Goal: Task Accomplishment & Management: Use online tool/utility

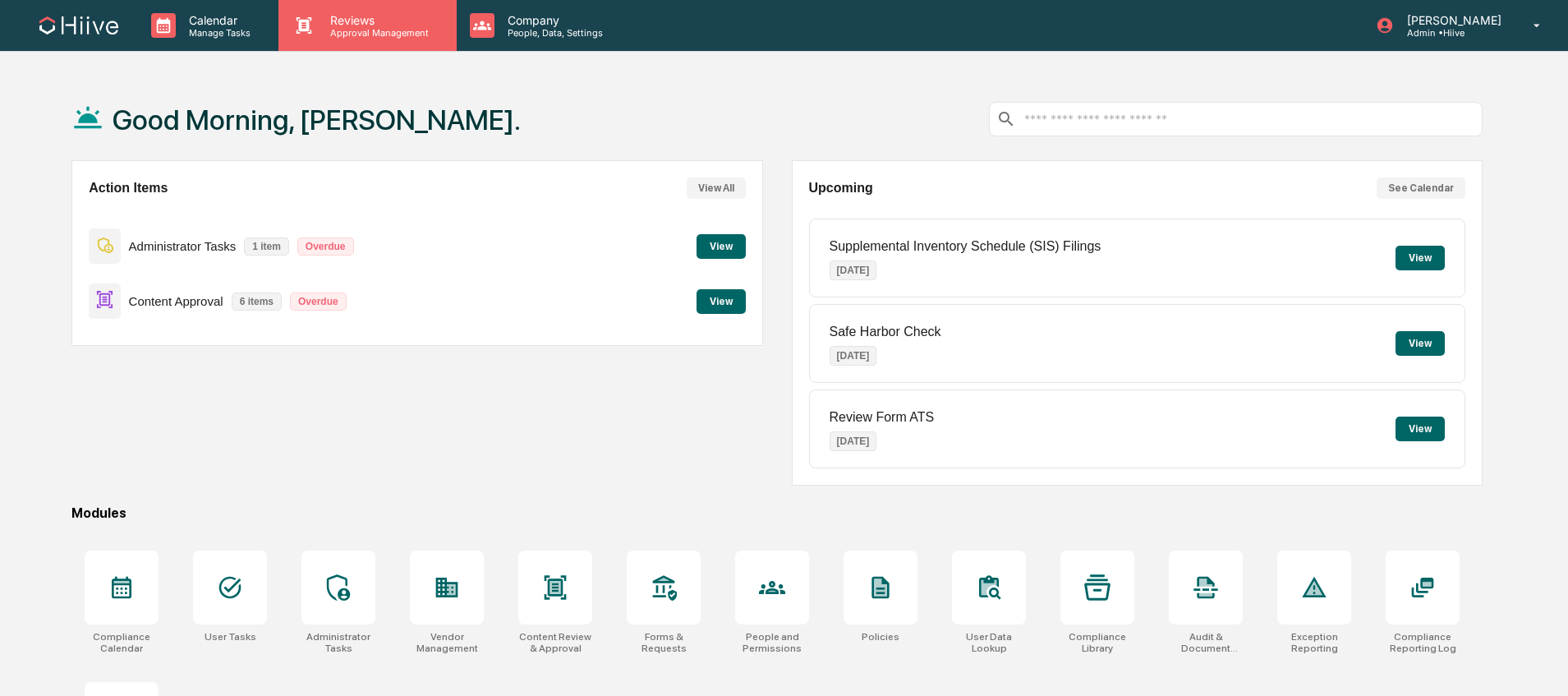
click at [337, 37] on p "Approval Management" at bounding box center [377, 32] width 120 height 11
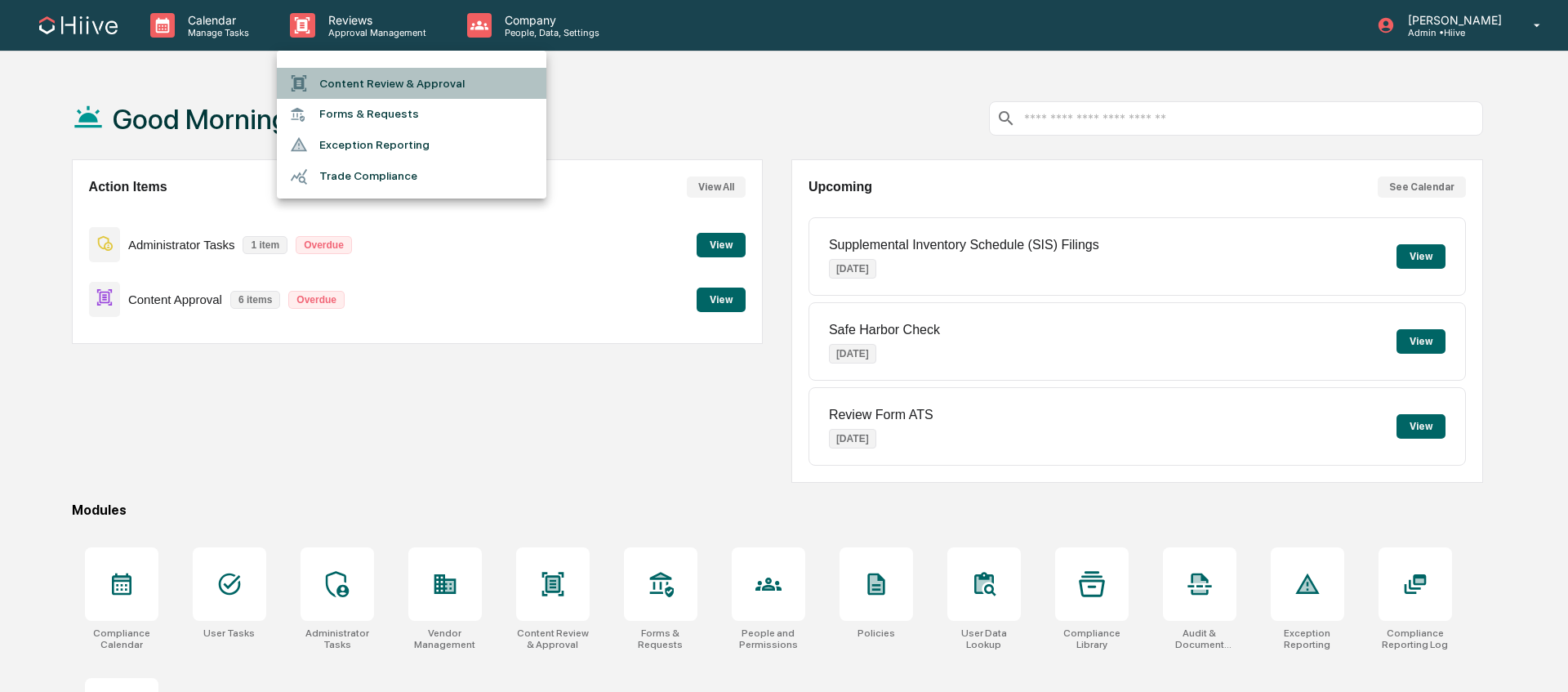
click at [330, 79] on li "Content Review & Approval" at bounding box center [411, 83] width 269 height 31
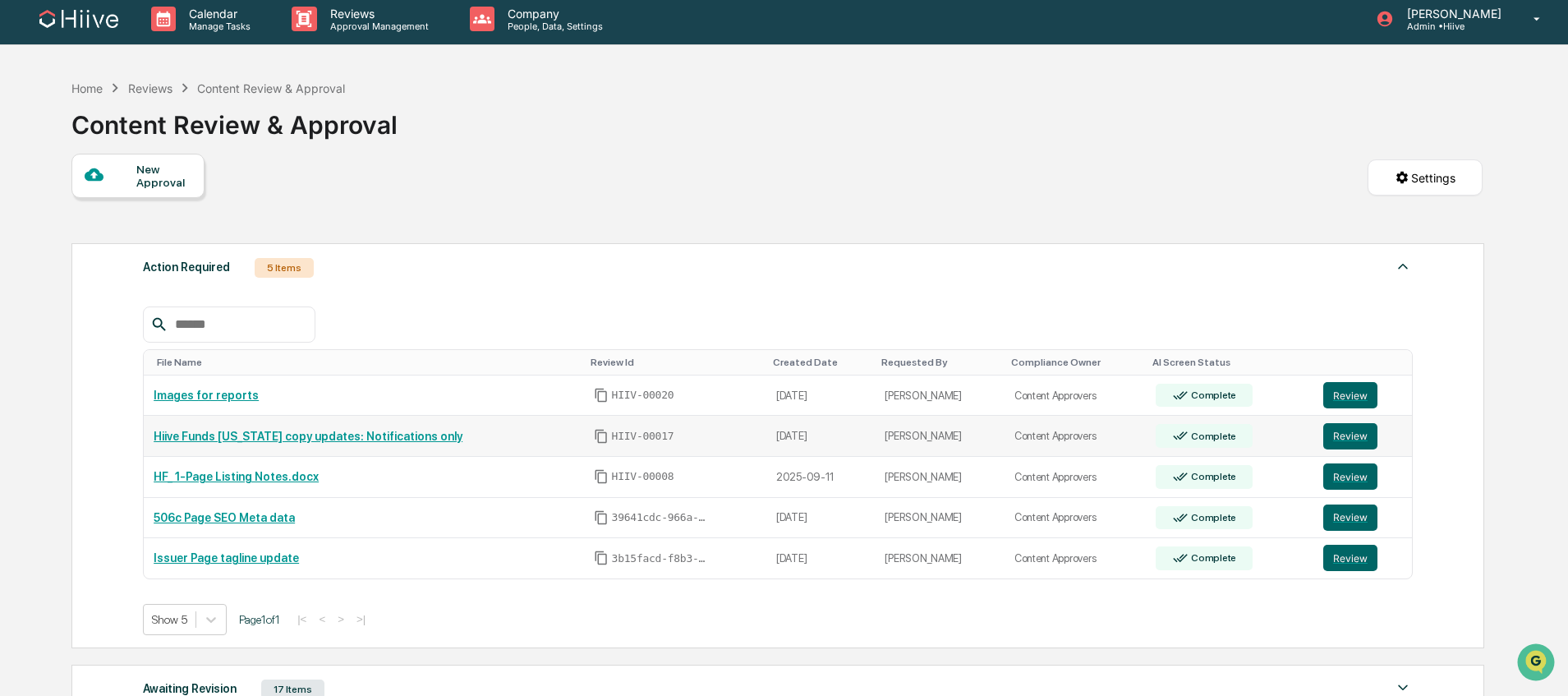
scroll to position [60, 0]
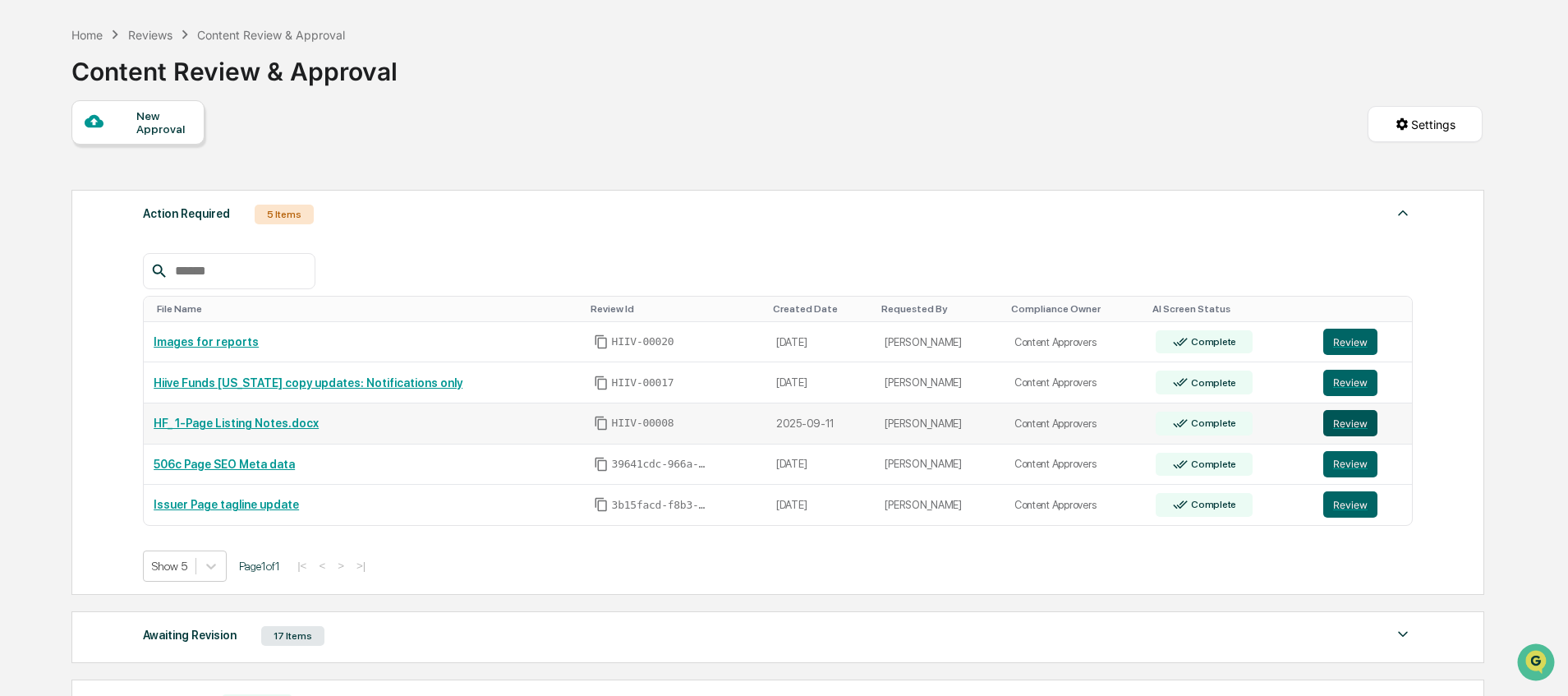
click at [1334, 423] on button "Review" at bounding box center [1350, 423] width 54 height 27
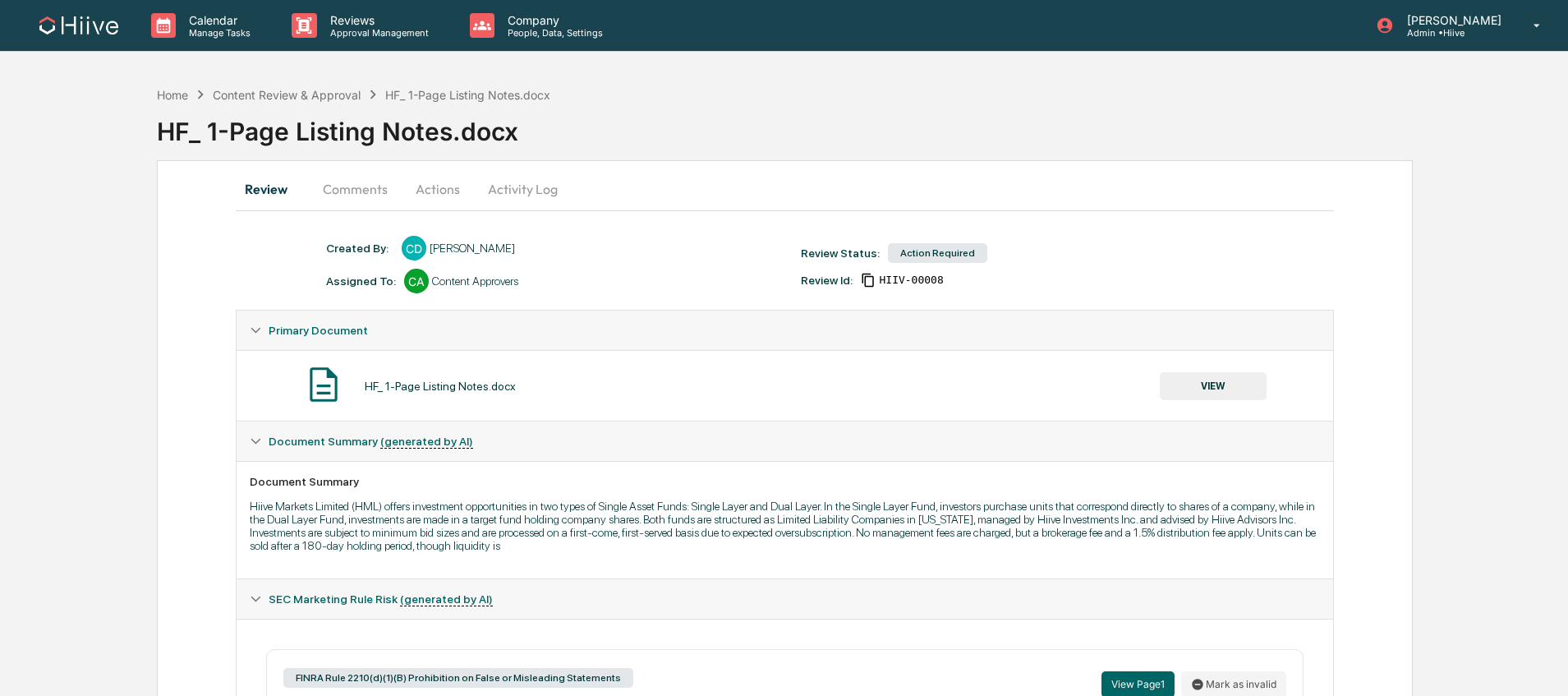
click at [349, 196] on button "Comments" at bounding box center [354, 189] width 91 height 40
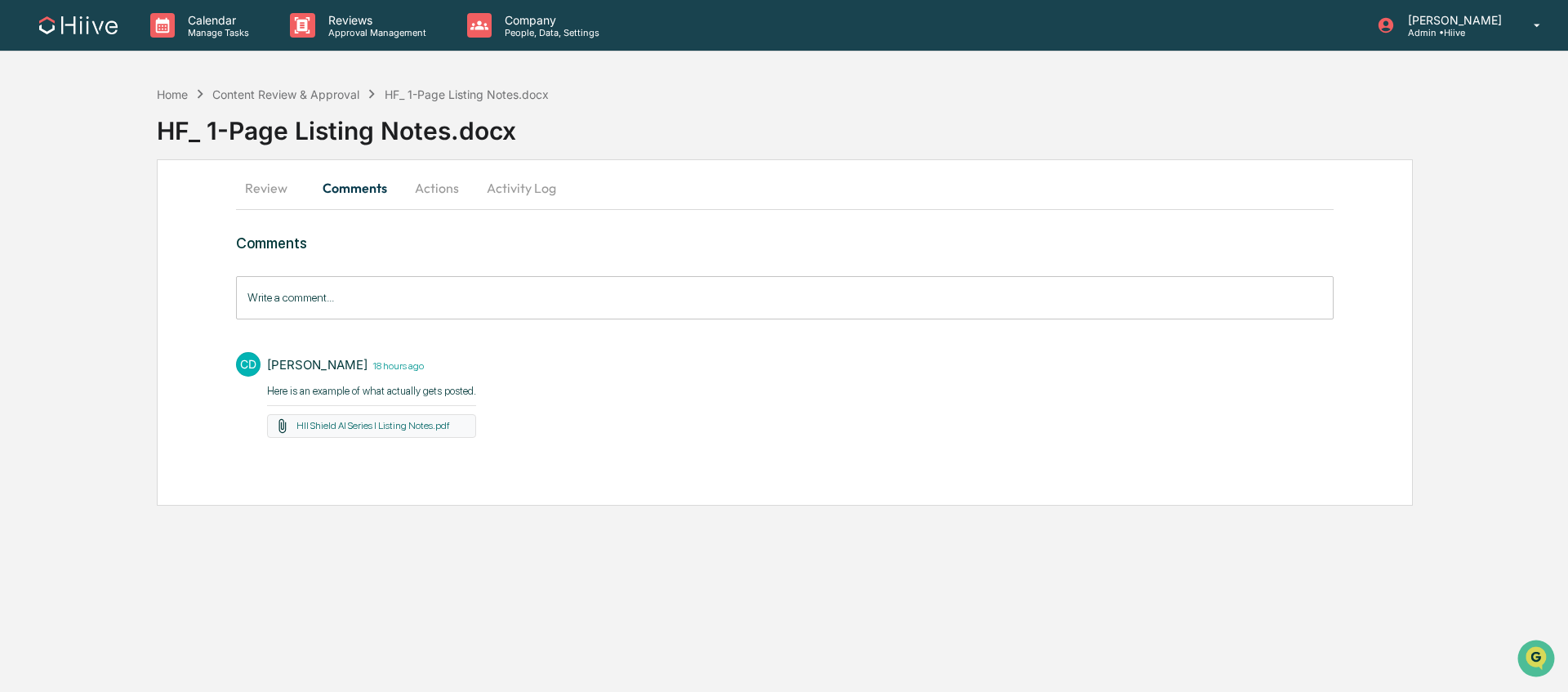
click at [278, 195] on button "Review" at bounding box center [273, 188] width 73 height 39
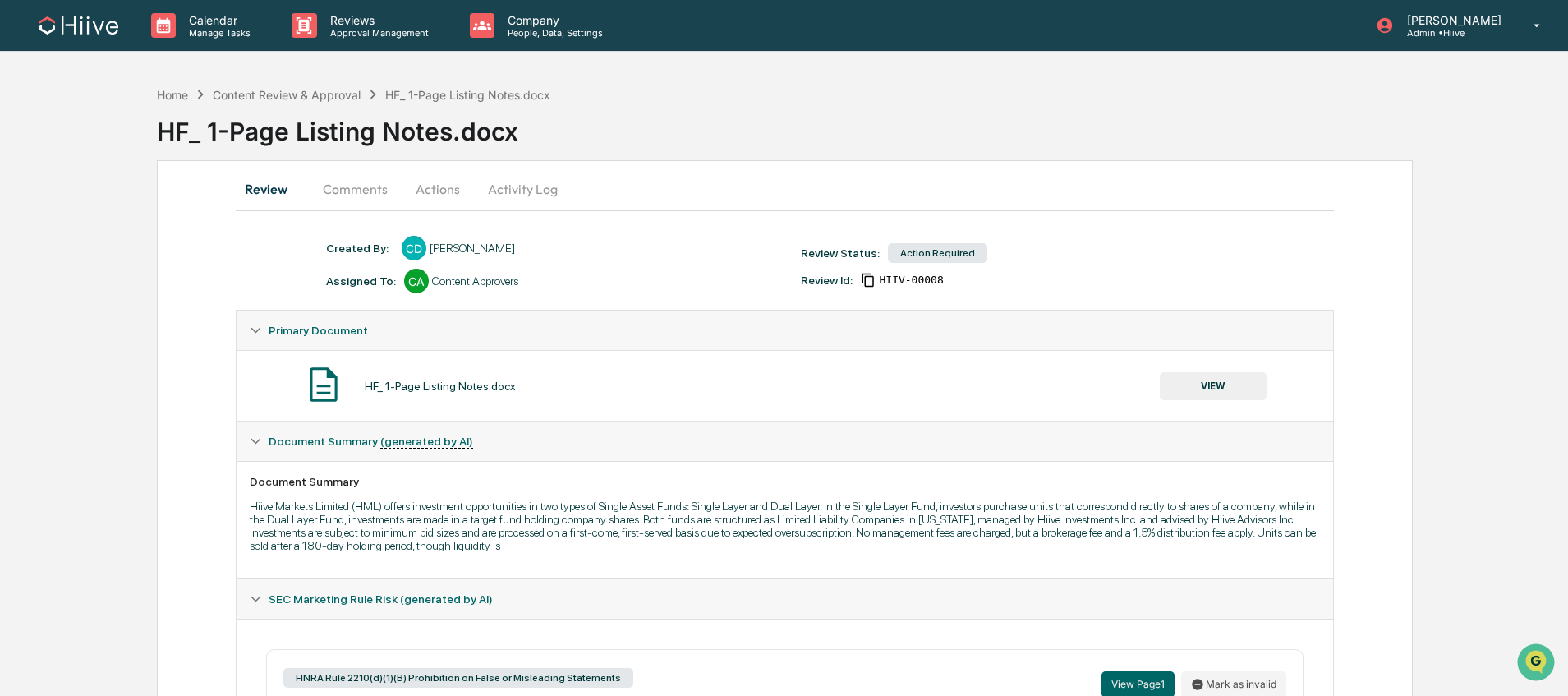
click at [437, 195] on button "Actions" at bounding box center [437, 189] width 74 height 40
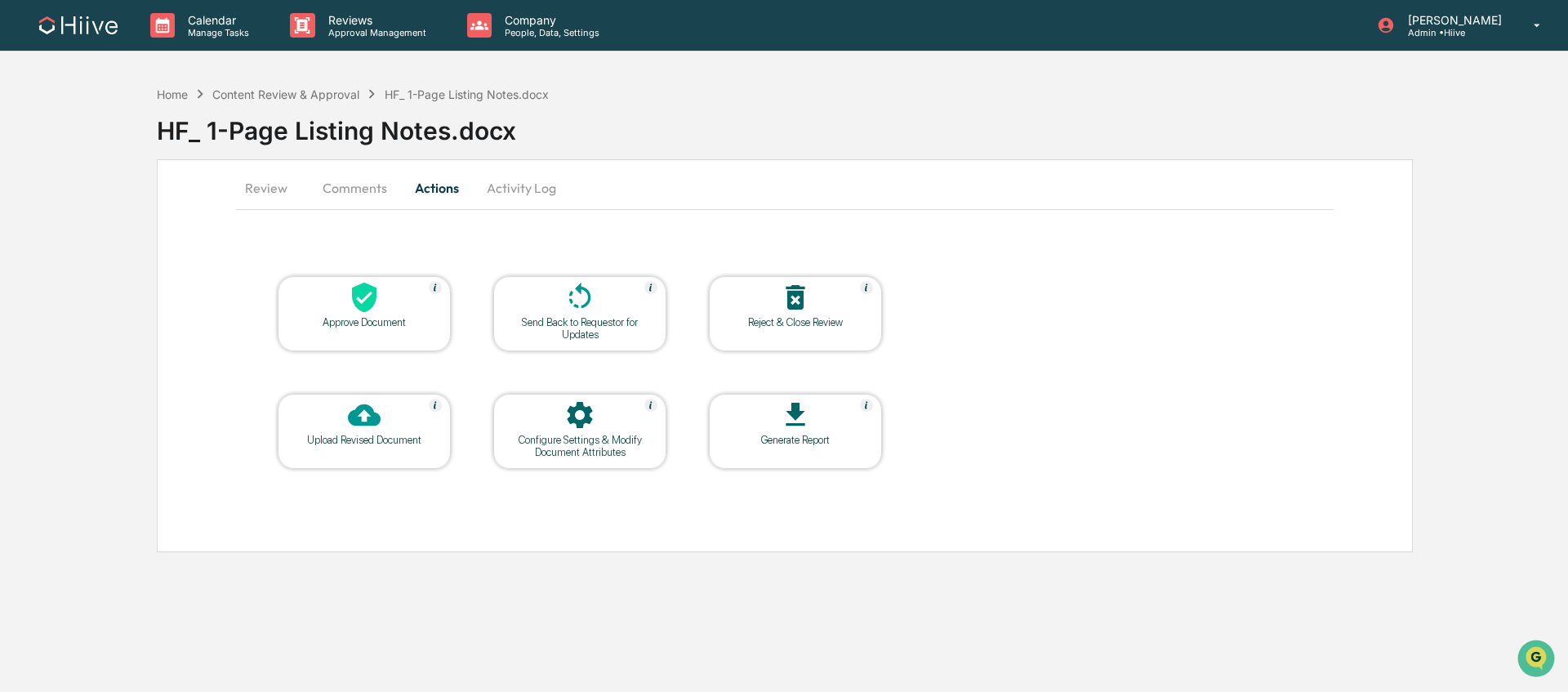
click at [361, 189] on button "Comments" at bounding box center [354, 188] width 91 height 39
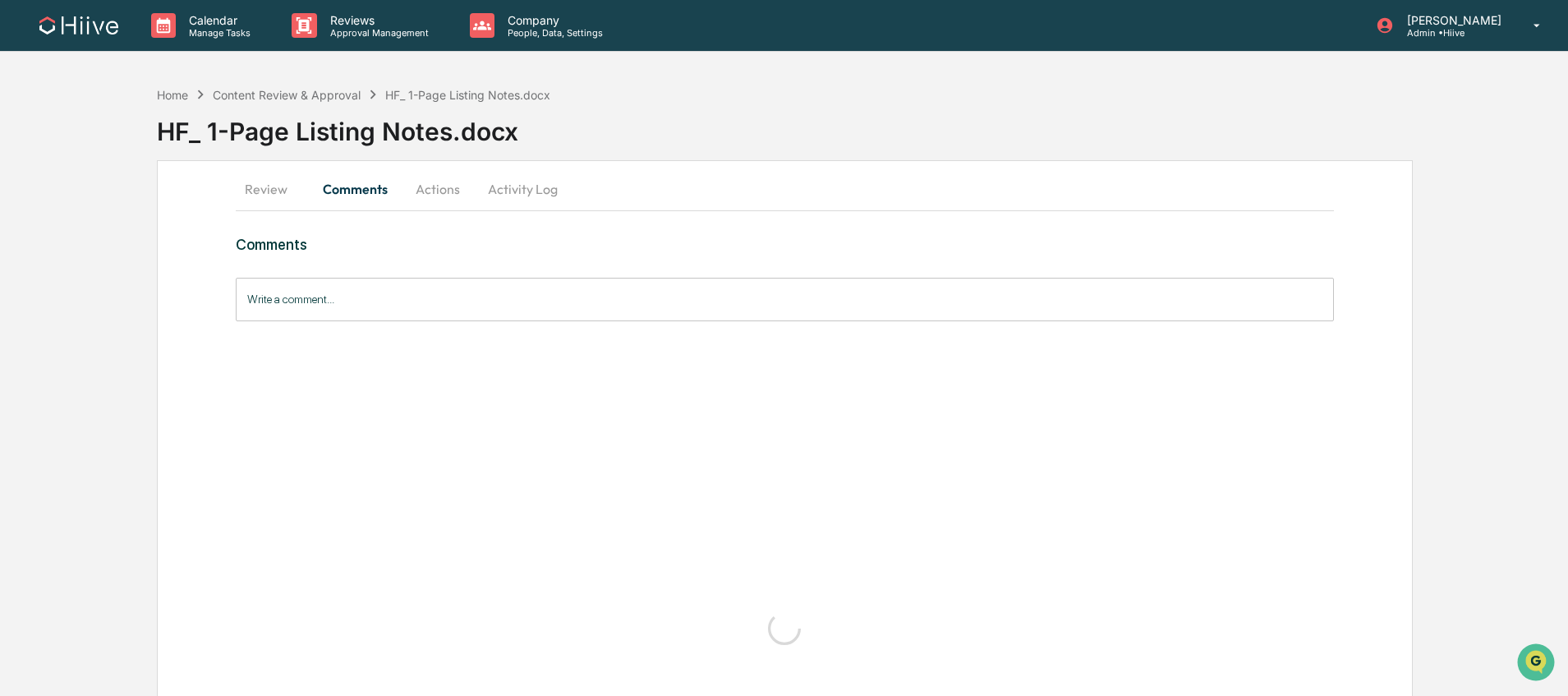
click at [273, 191] on button "Review" at bounding box center [273, 189] width 74 height 40
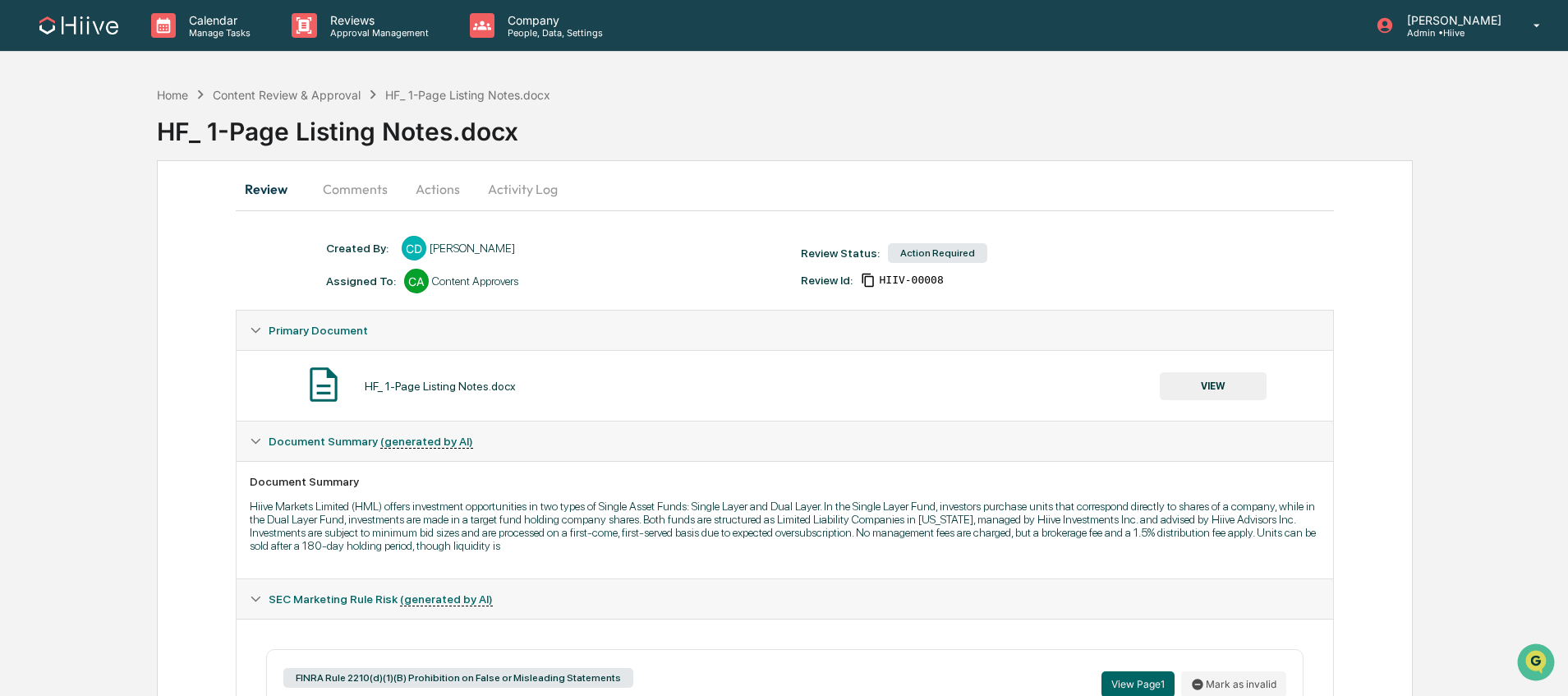
click at [1211, 390] on button "VIEW" at bounding box center [1214, 386] width 107 height 28
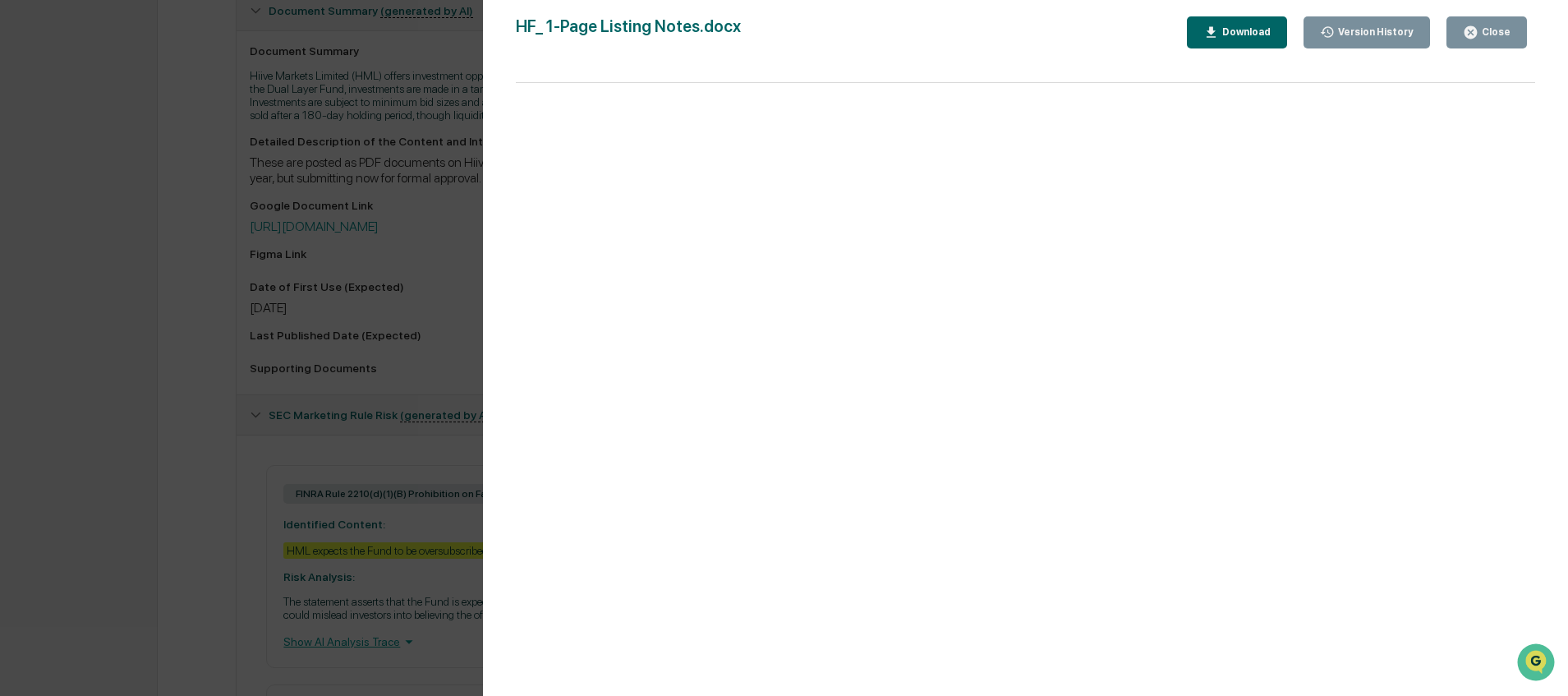
scroll to position [431, 0]
click at [1467, 30] on icon "button" at bounding box center [1470, 32] width 12 height 12
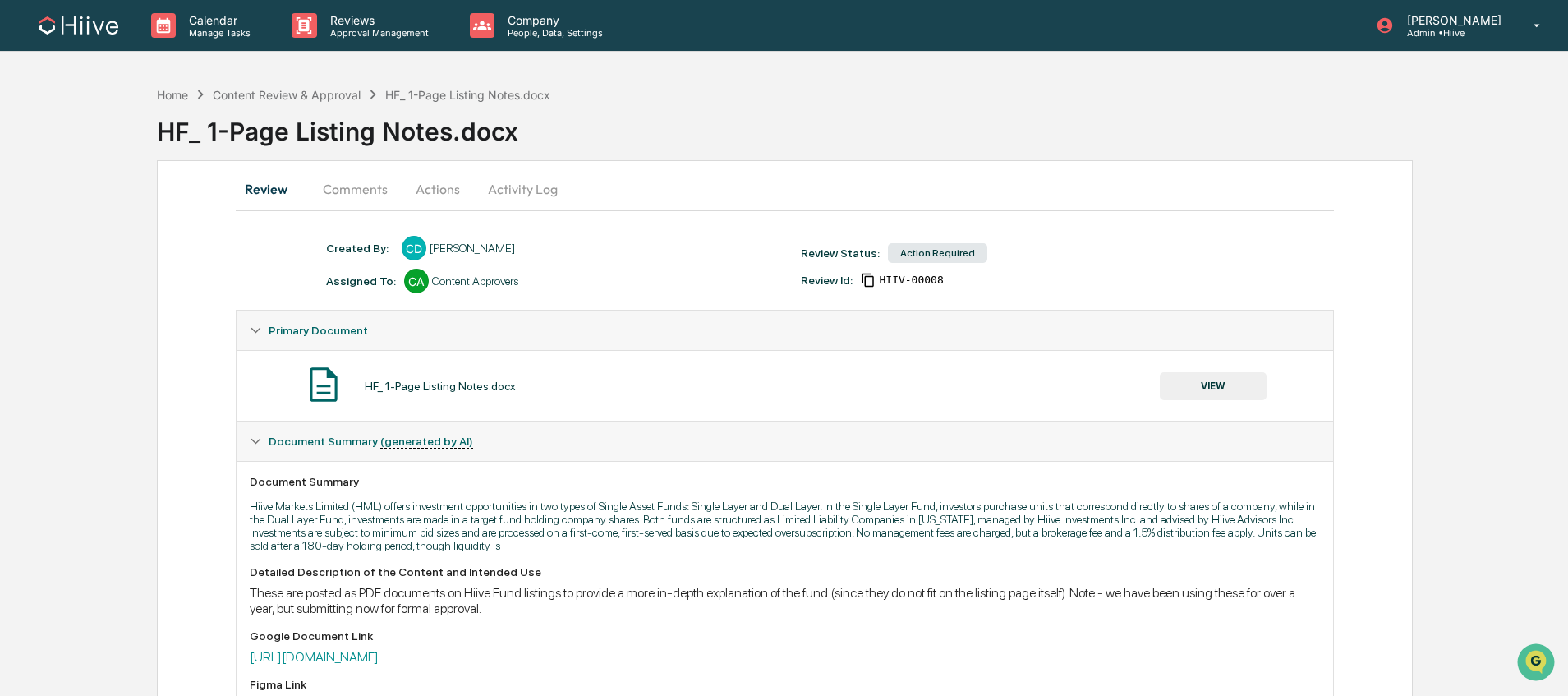
scroll to position [0, 0]
click at [344, 187] on button "Comments" at bounding box center [354, 189] width 91 height 40
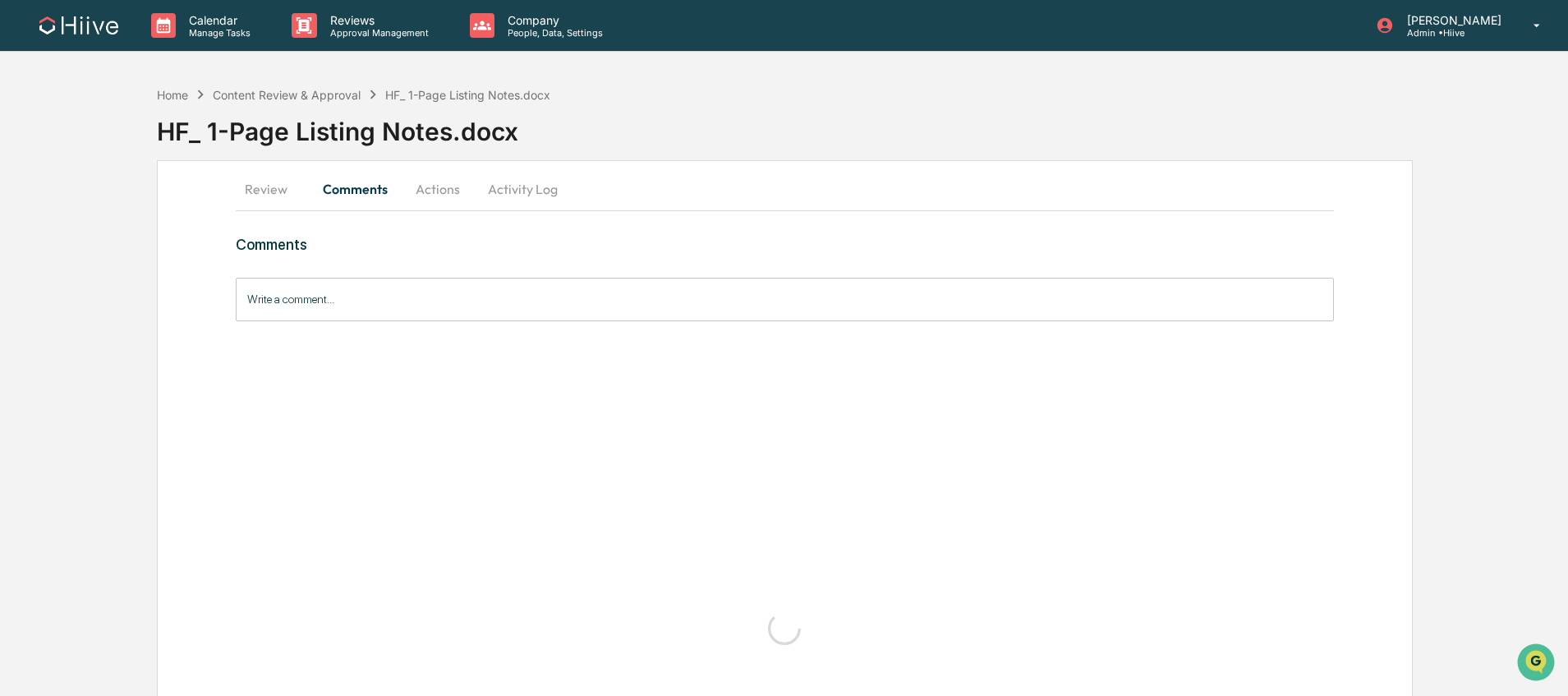
click at [341, 300] on input "Write a comment..." at bounding box center [784, 299] width 1098 height 43
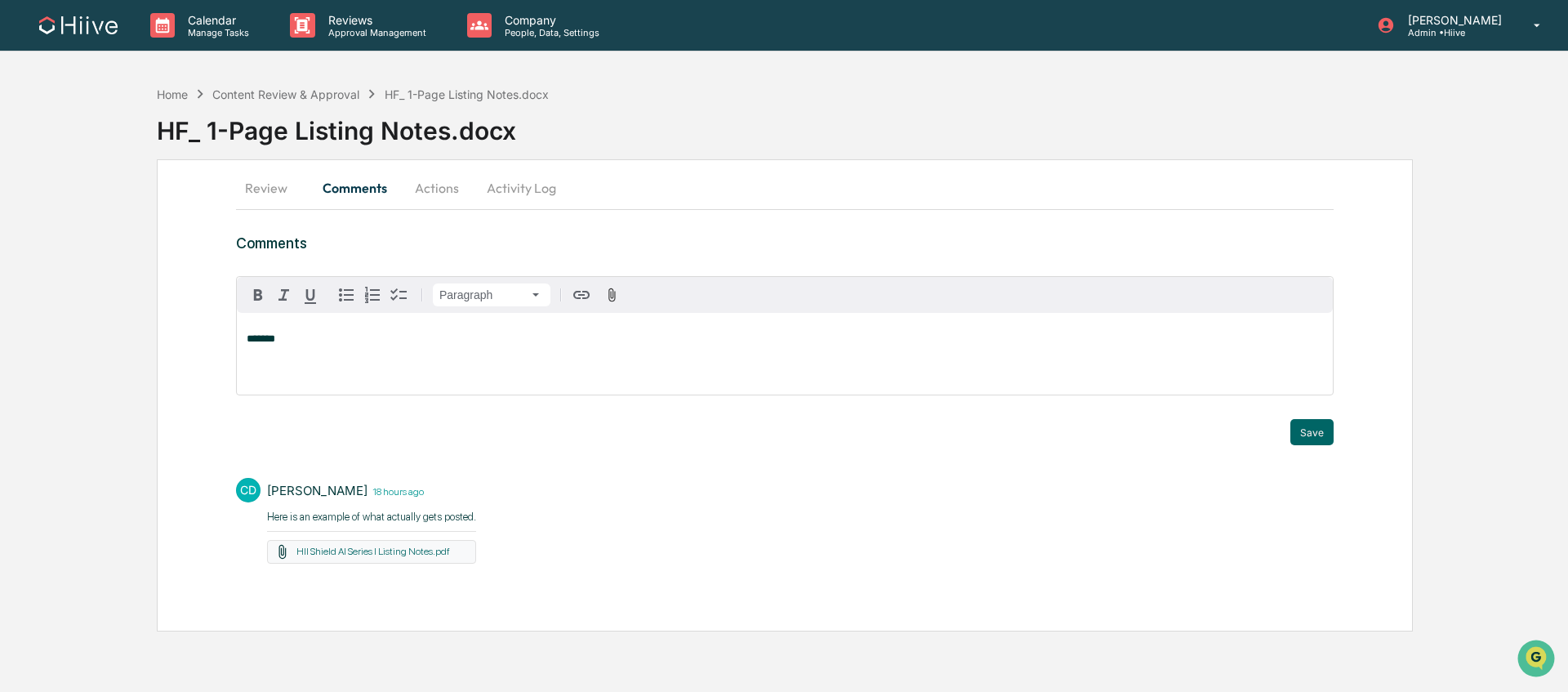
click at [260, 200] on button "Review" at bounding box center [273, 188] width 73 height 39
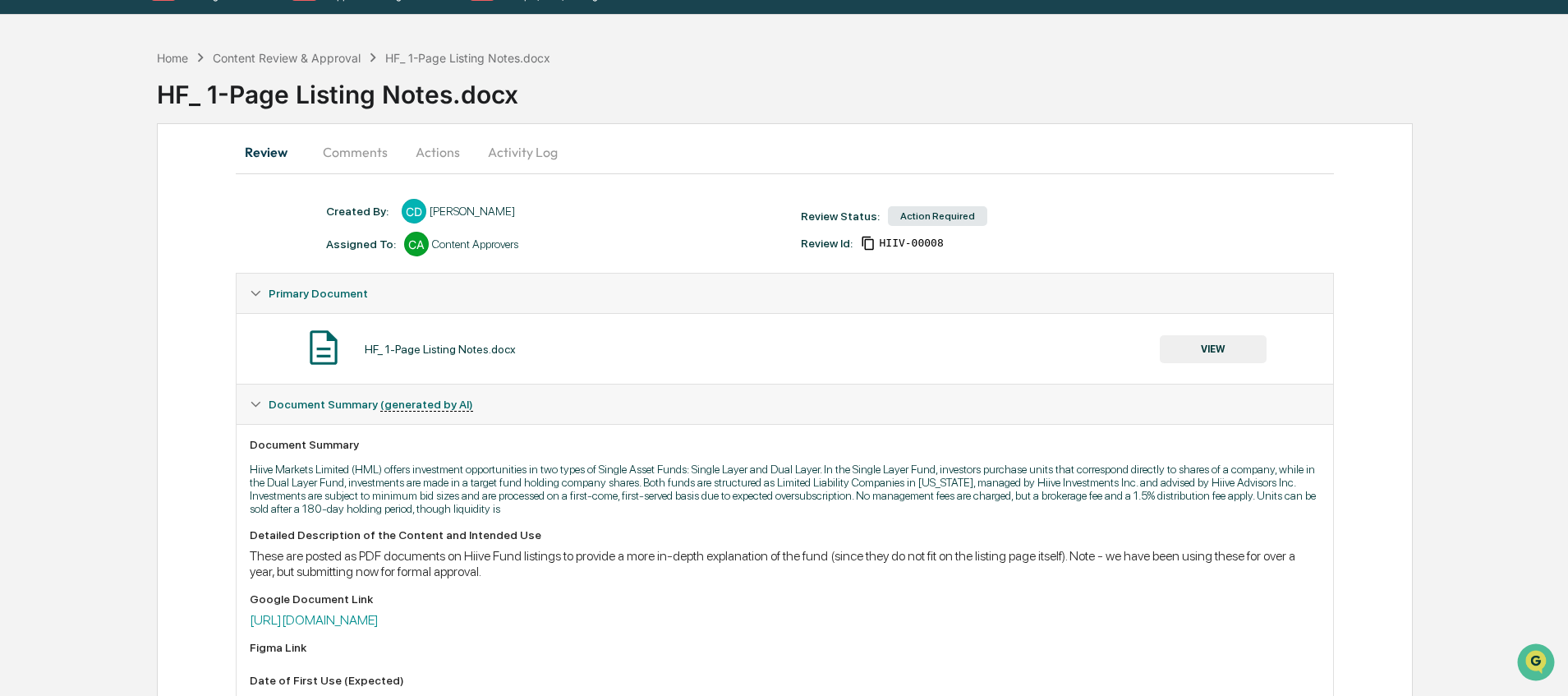
scroll to position [73, 0]
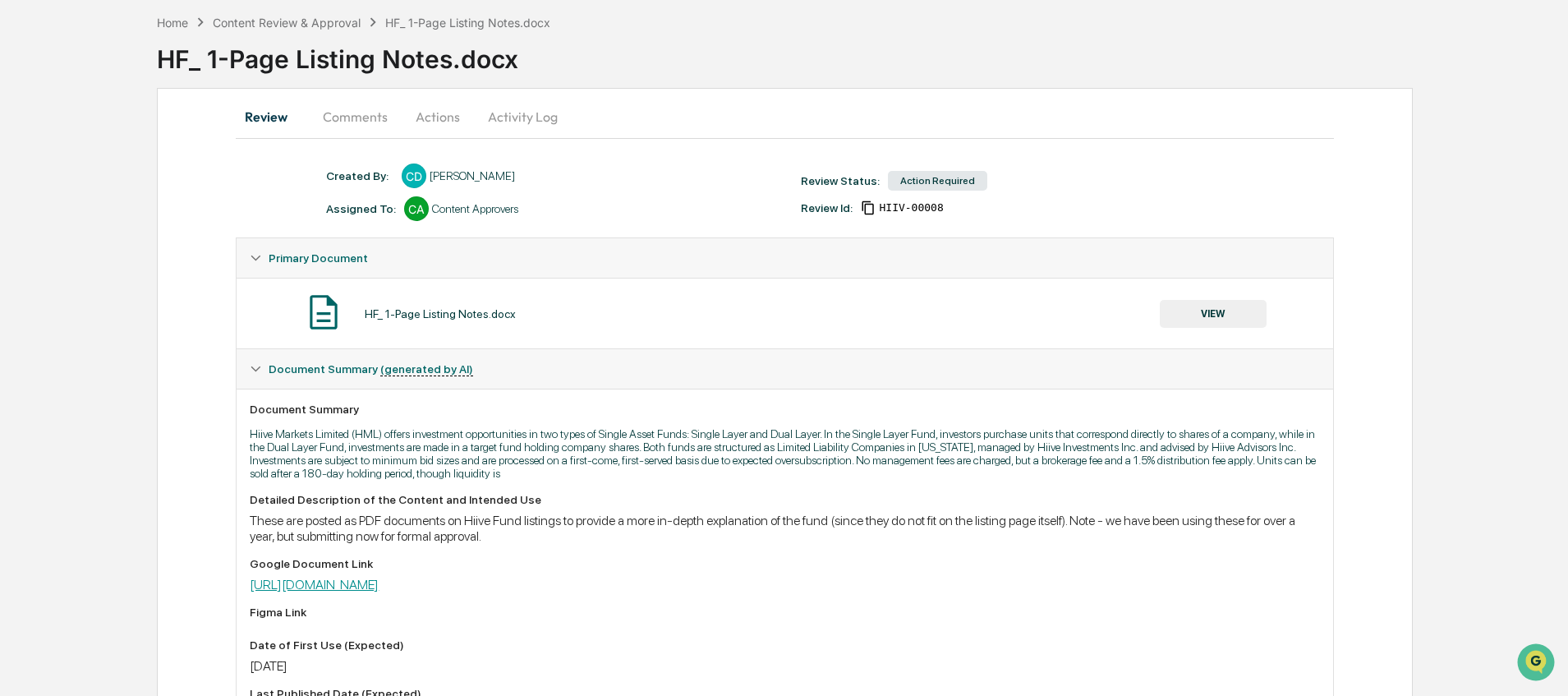
click at [378, 581] on link "[URL][DOMAIN_NAME]" at bounding box center [314, 584] width 129 height 16
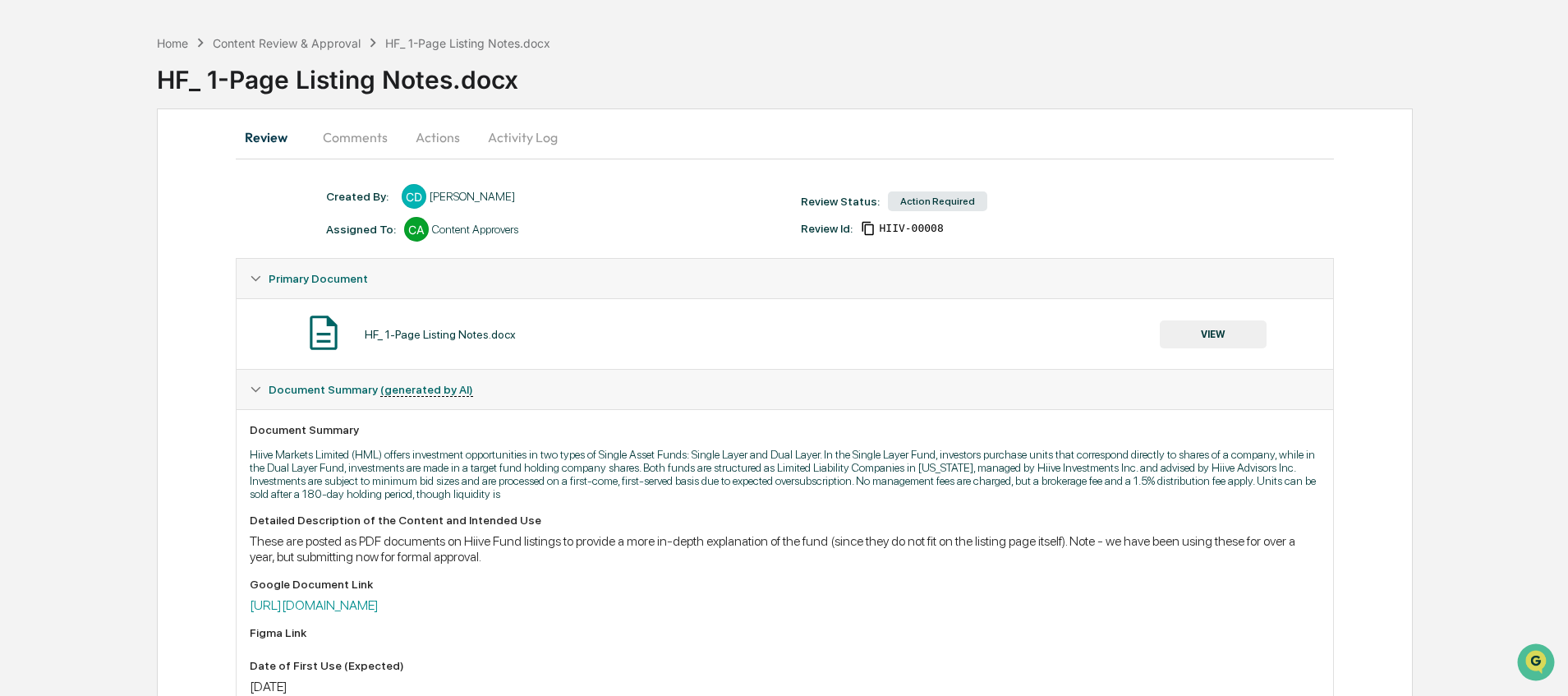
scroll to position [0, 0]
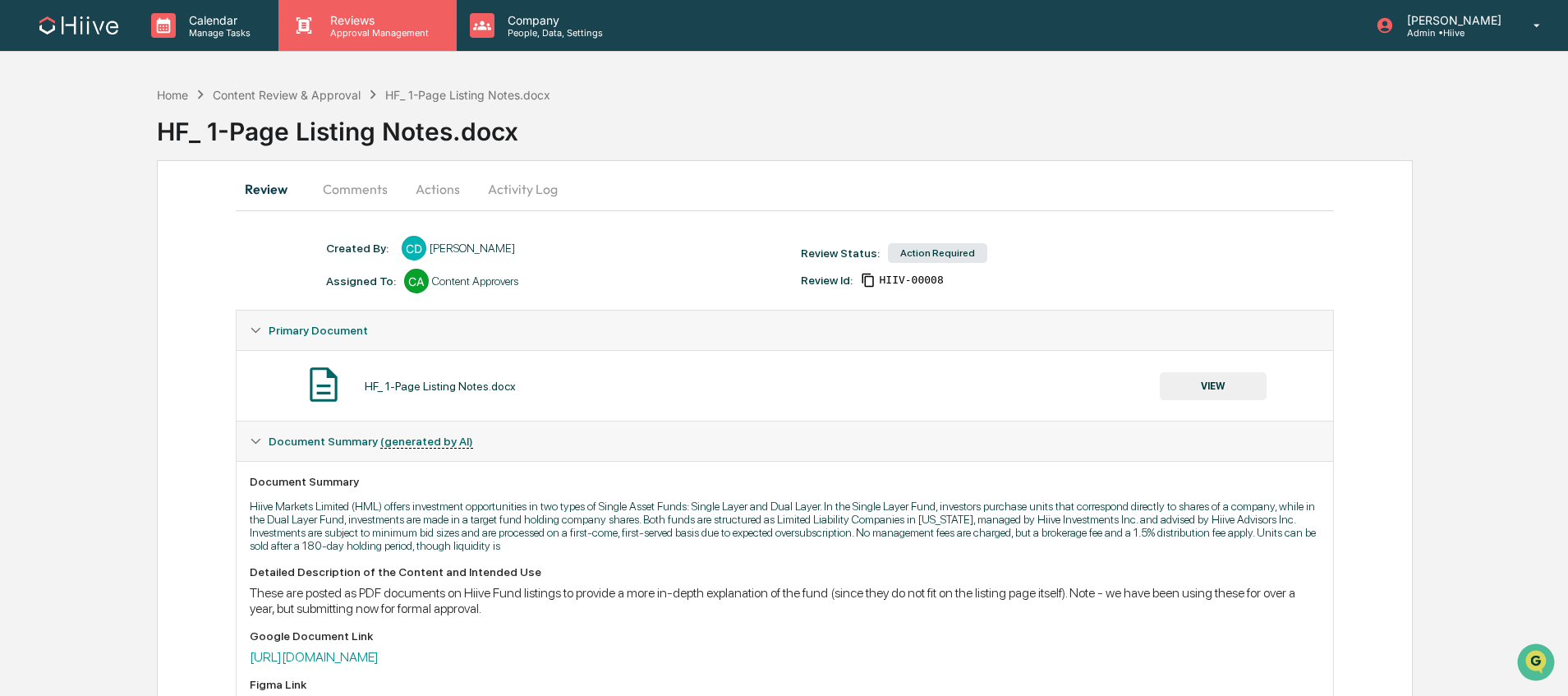
click at [355, 18] on p "Reviews" at bounding box center [377, 19] width 120 height 14
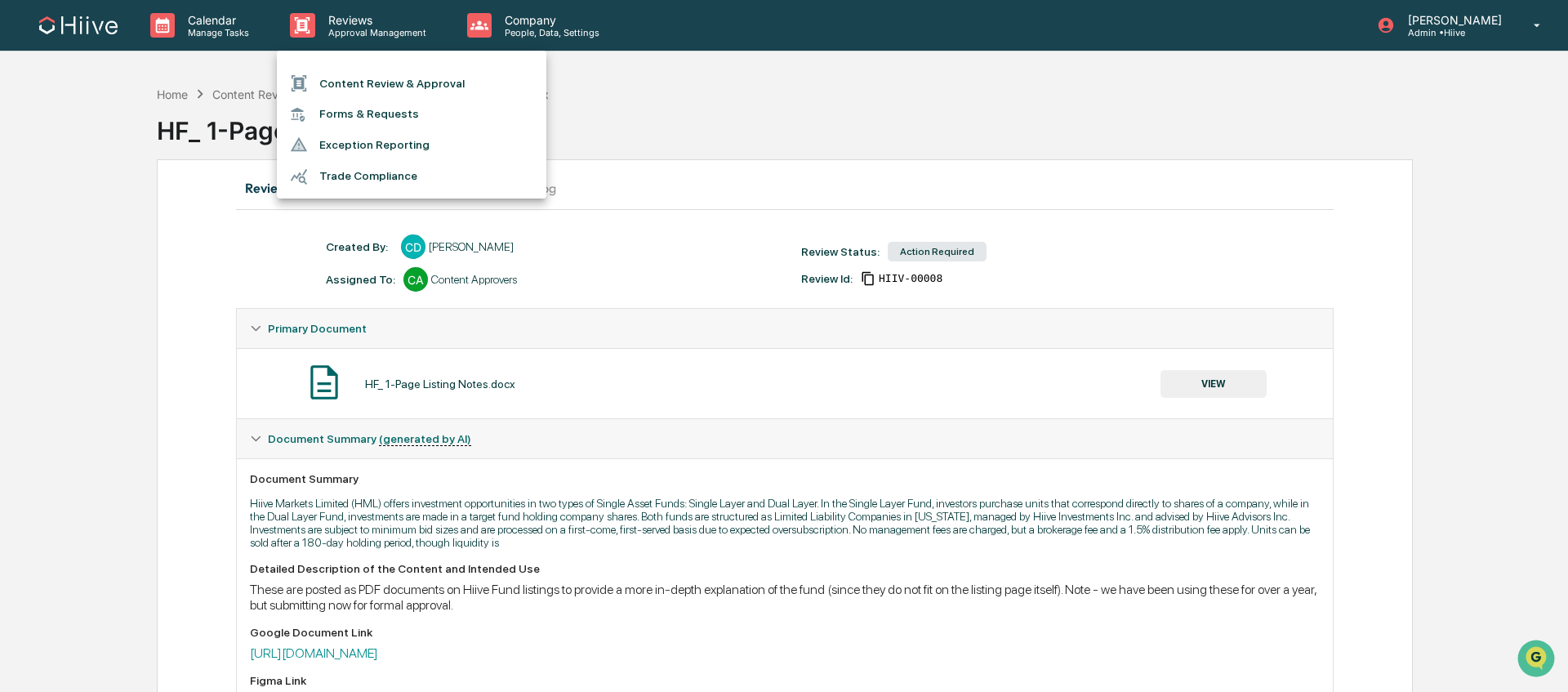
click at [367, 90] on li "Content Review & Approval" at bounding box center [411, 83] width 269 height 31
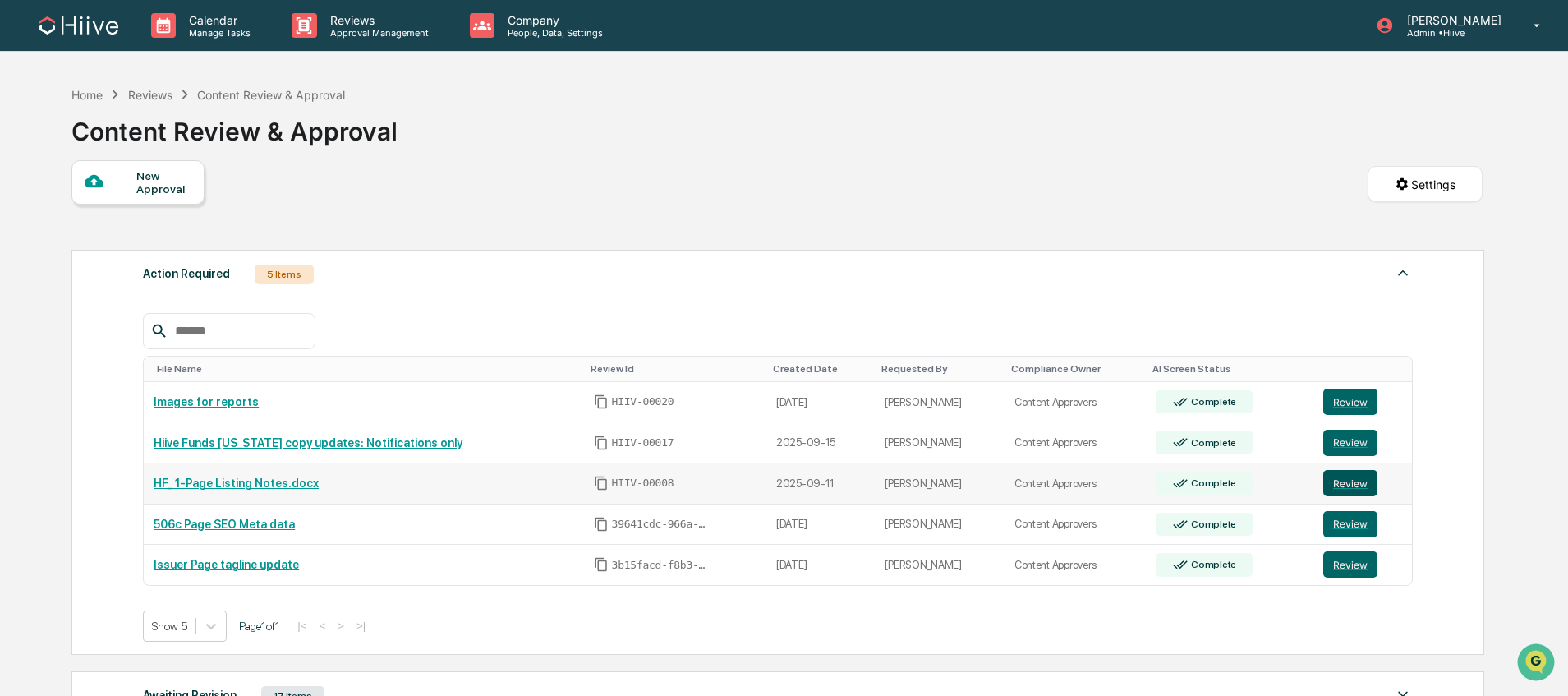
click at [1347, 485] on button "Review" at bounding box center [1350, 482] width 54 height 27
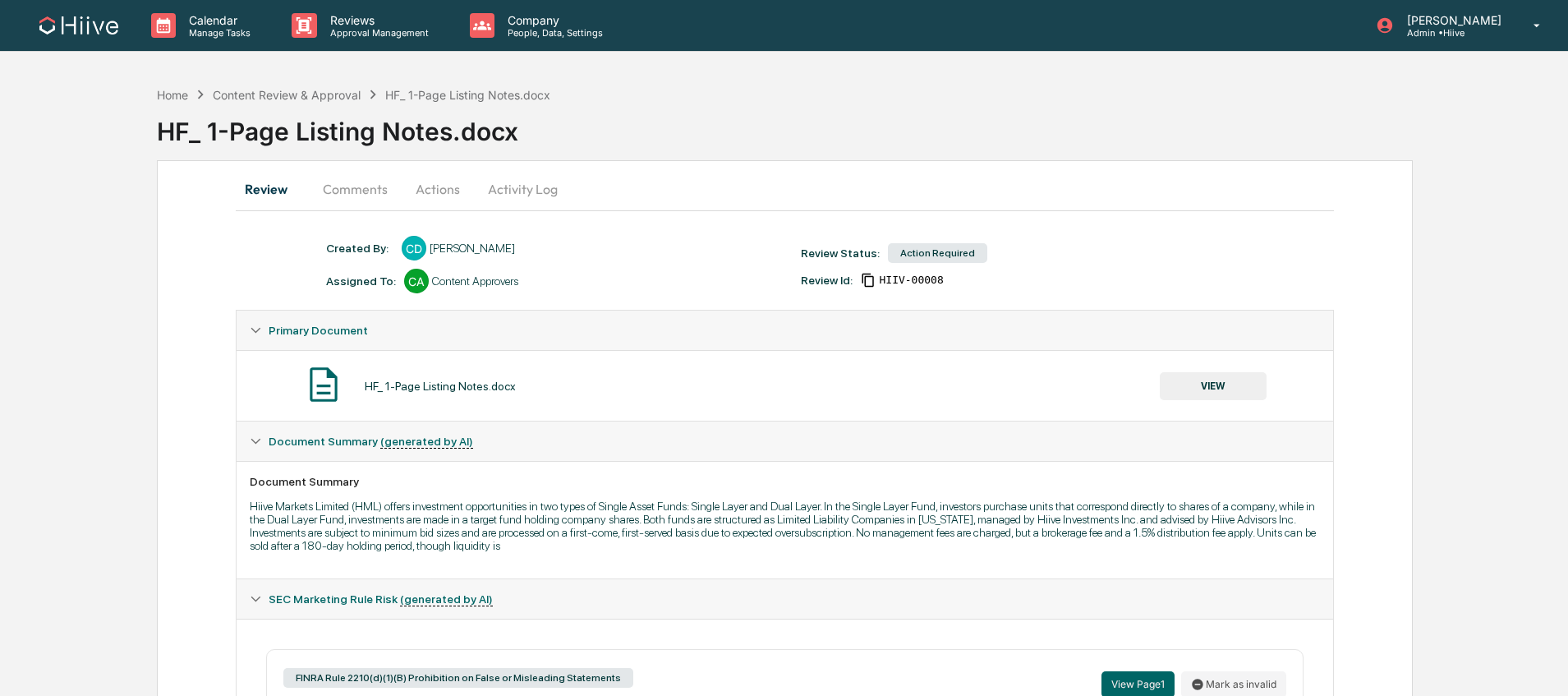
click at [342, 180] on button "Comments" at bounding box center [354, 189] width 91 height 40
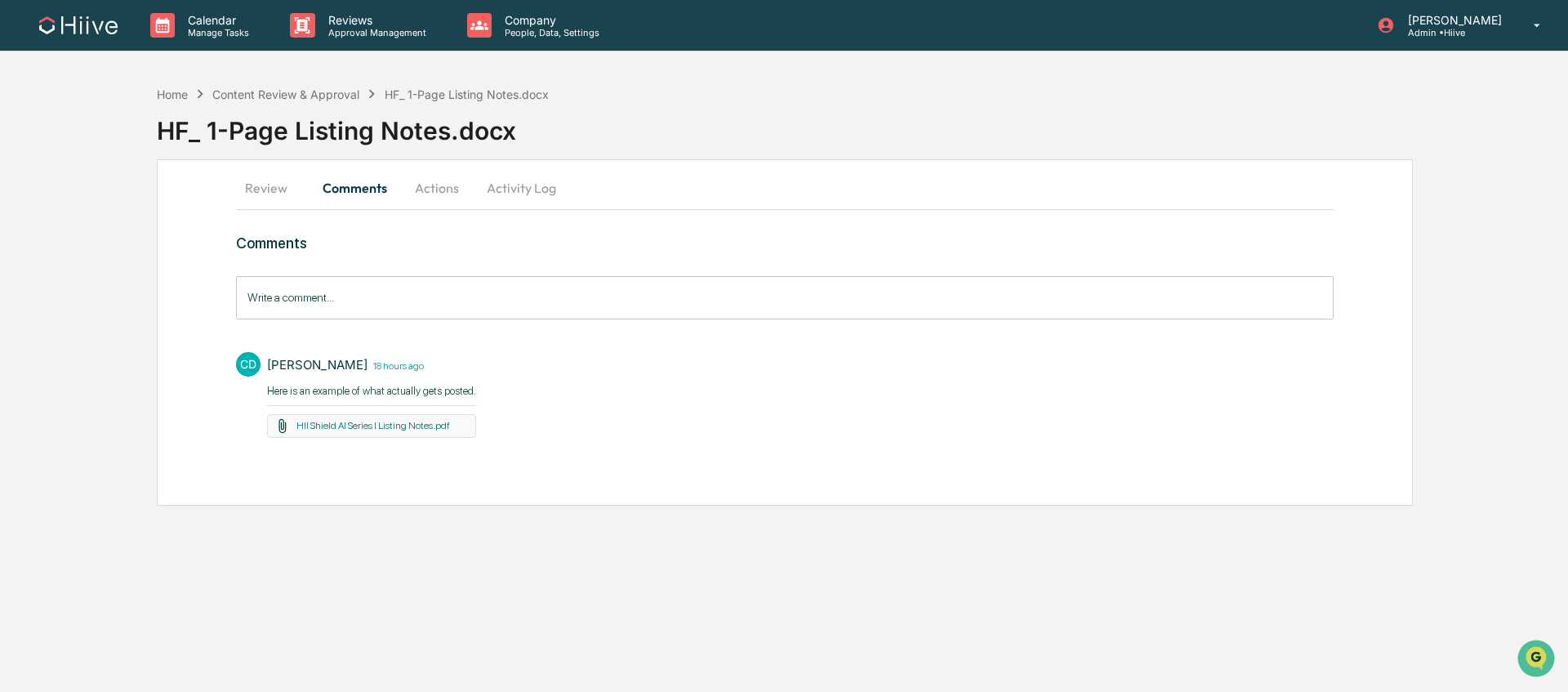
click at [522, 183] on button "Activity Log" at bounding box center [521, 188] width 95 height 39
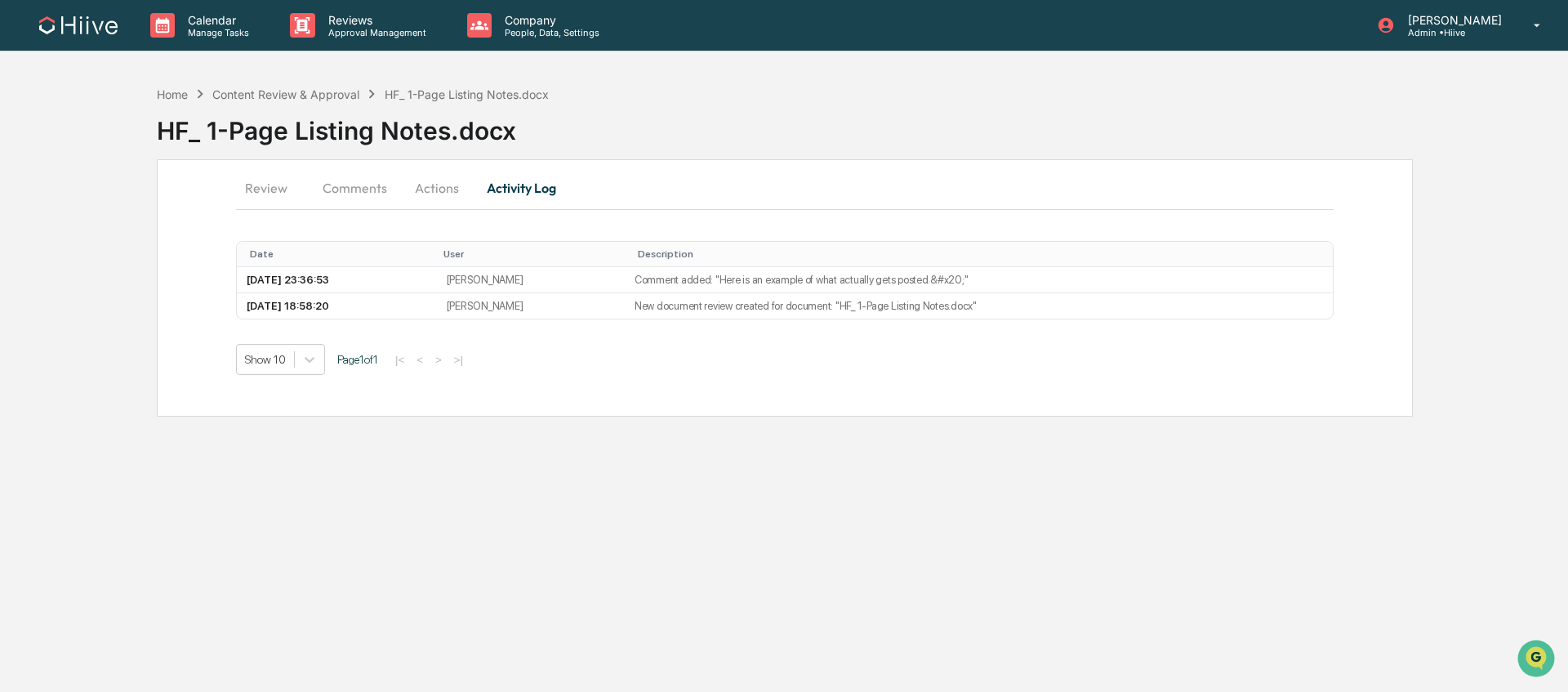
click at [435, 193] on button "Actions" at bounding box center [437, 188] width 73 height 39
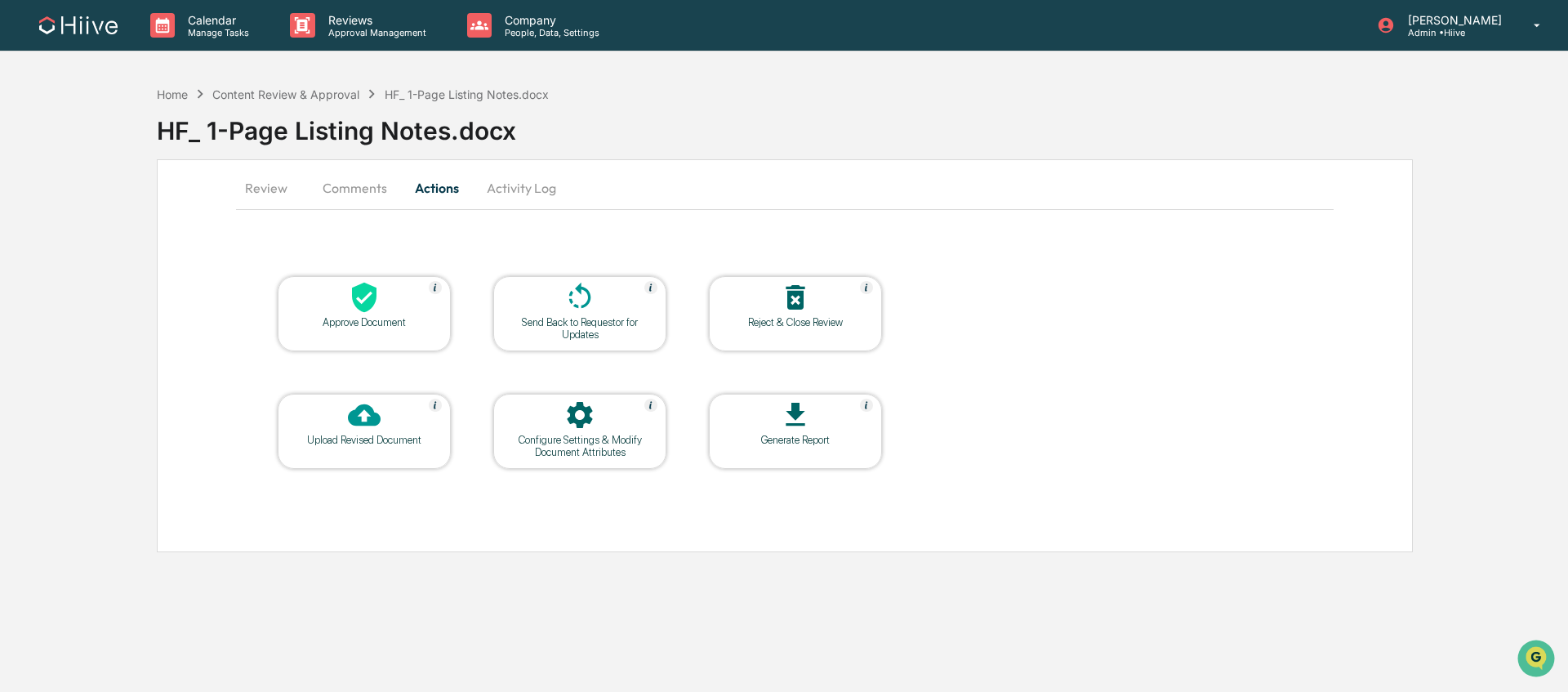
click at [598, 312] on div at bounding box center [579, 298] width 163 height 35
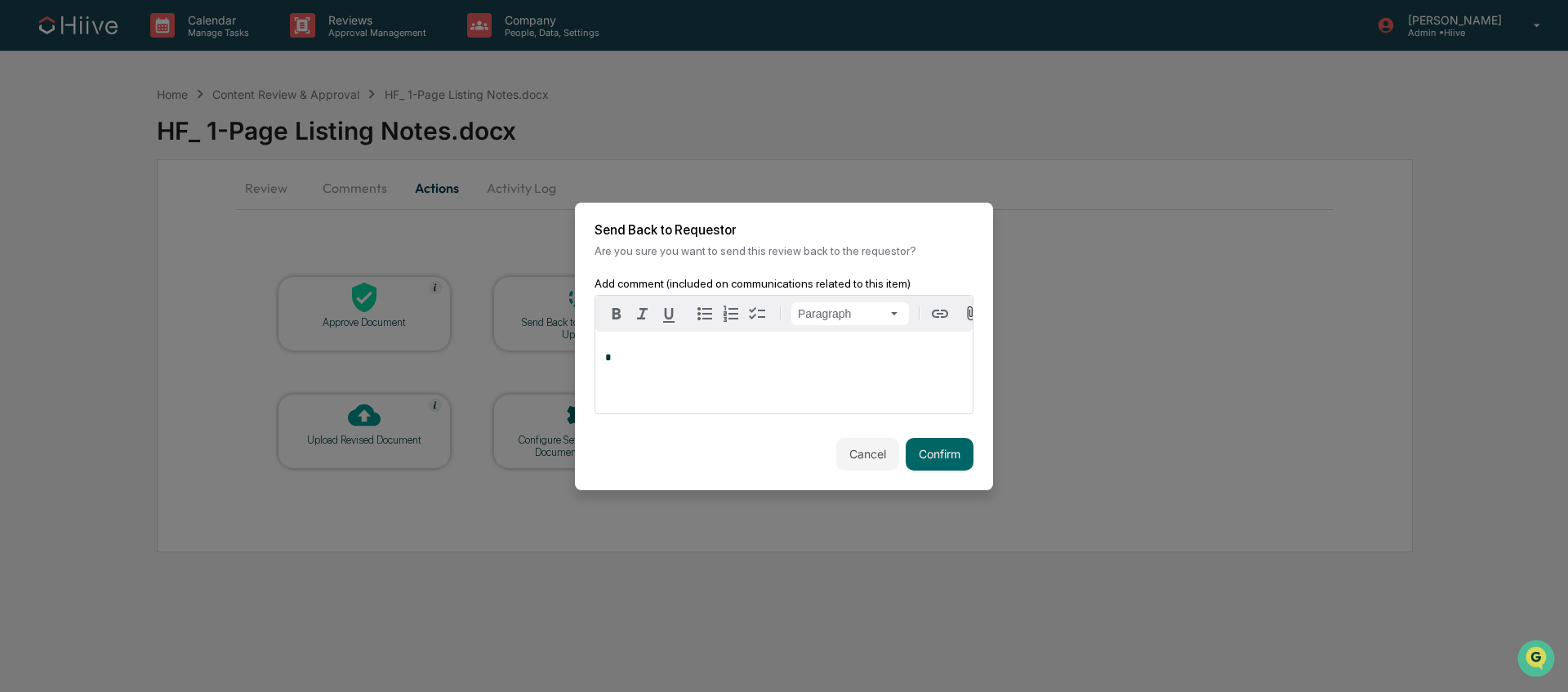
click at [703, 400] on div "*" at bounding box center [784, 372] width 377 height 81
click at [963, 452] on button "Confirm" at bounding box center [939, 454] width 68 height 33
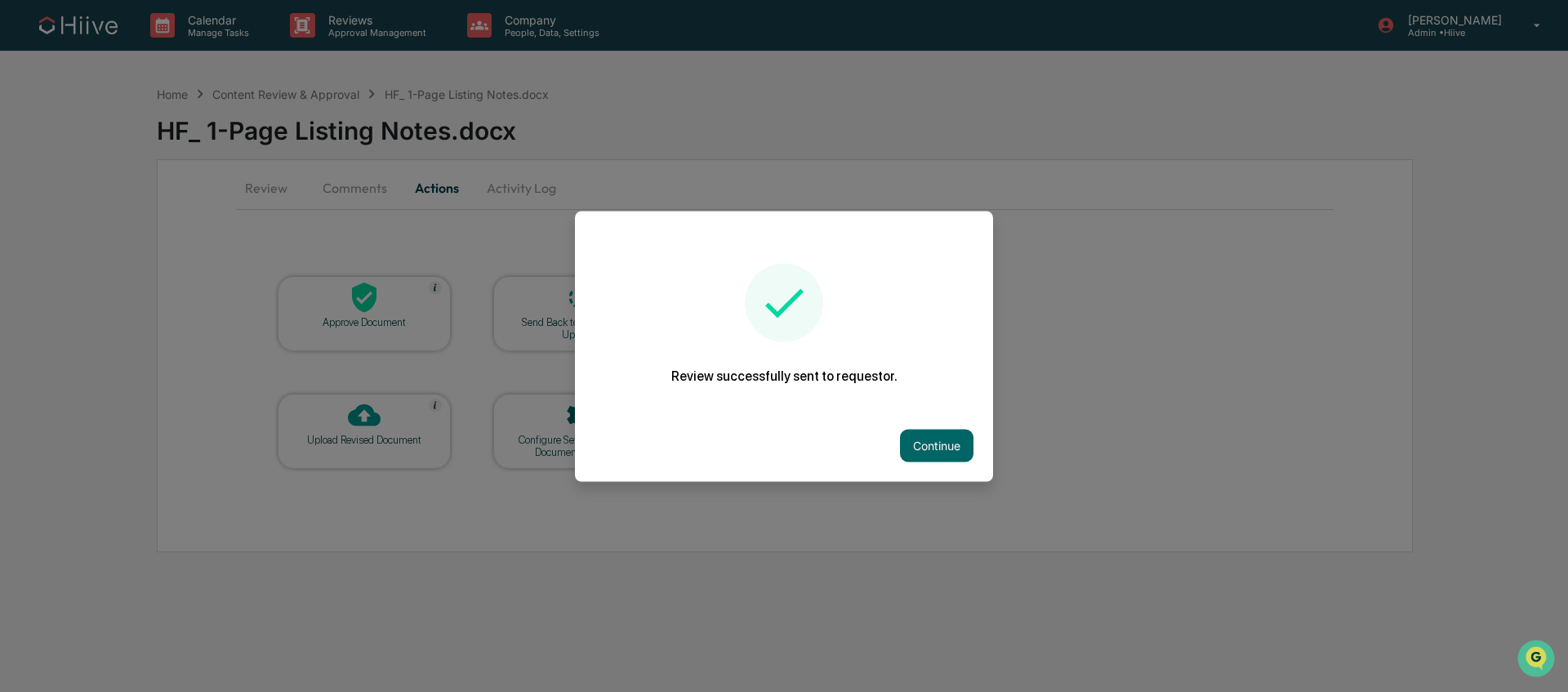
click at [927, 426] on div "Continue" at bounding box center [784, 445] width 418 height 72
click at [926, 442] on button "Continue" at bounding box center [936, 445] width 73 height 33
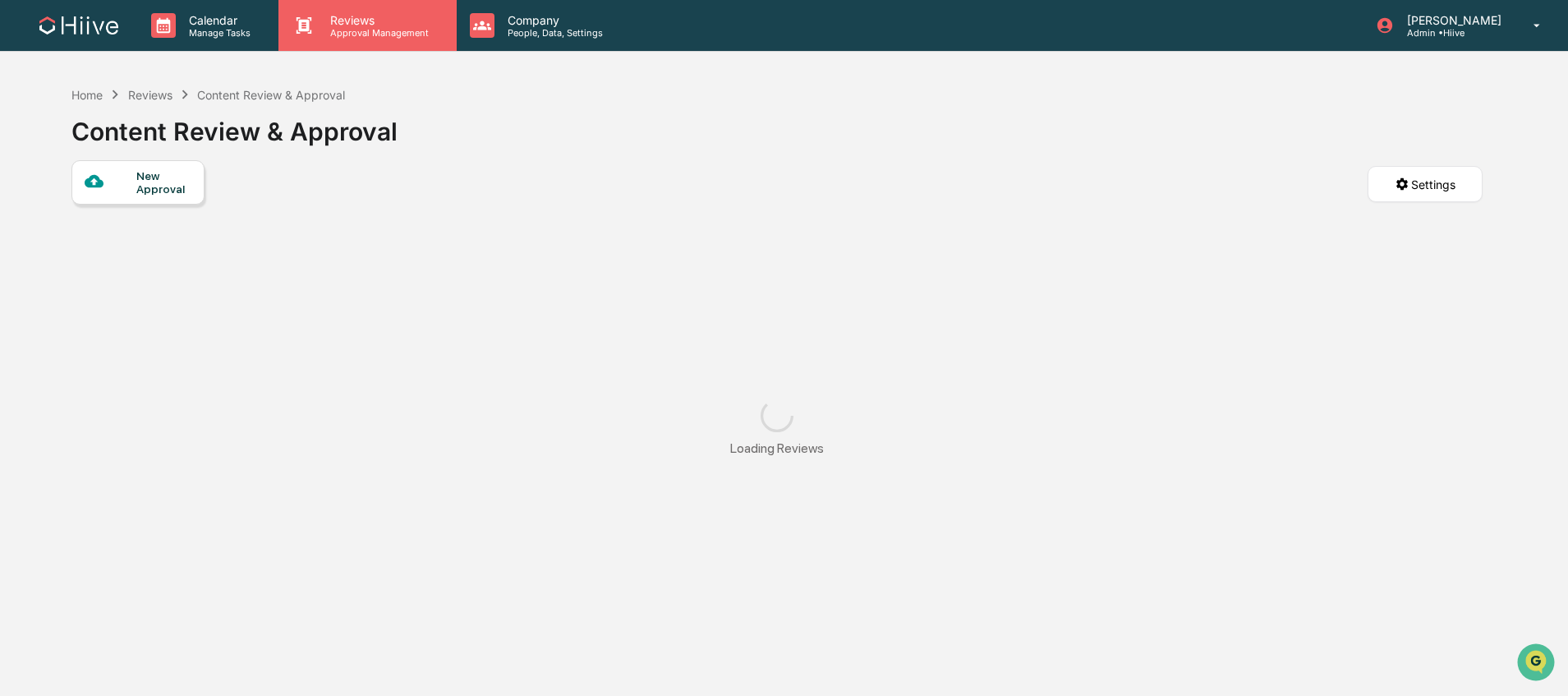
click at [380, 36] on p "Approval Management" at bounding box center [377, 32] width 120 height 11
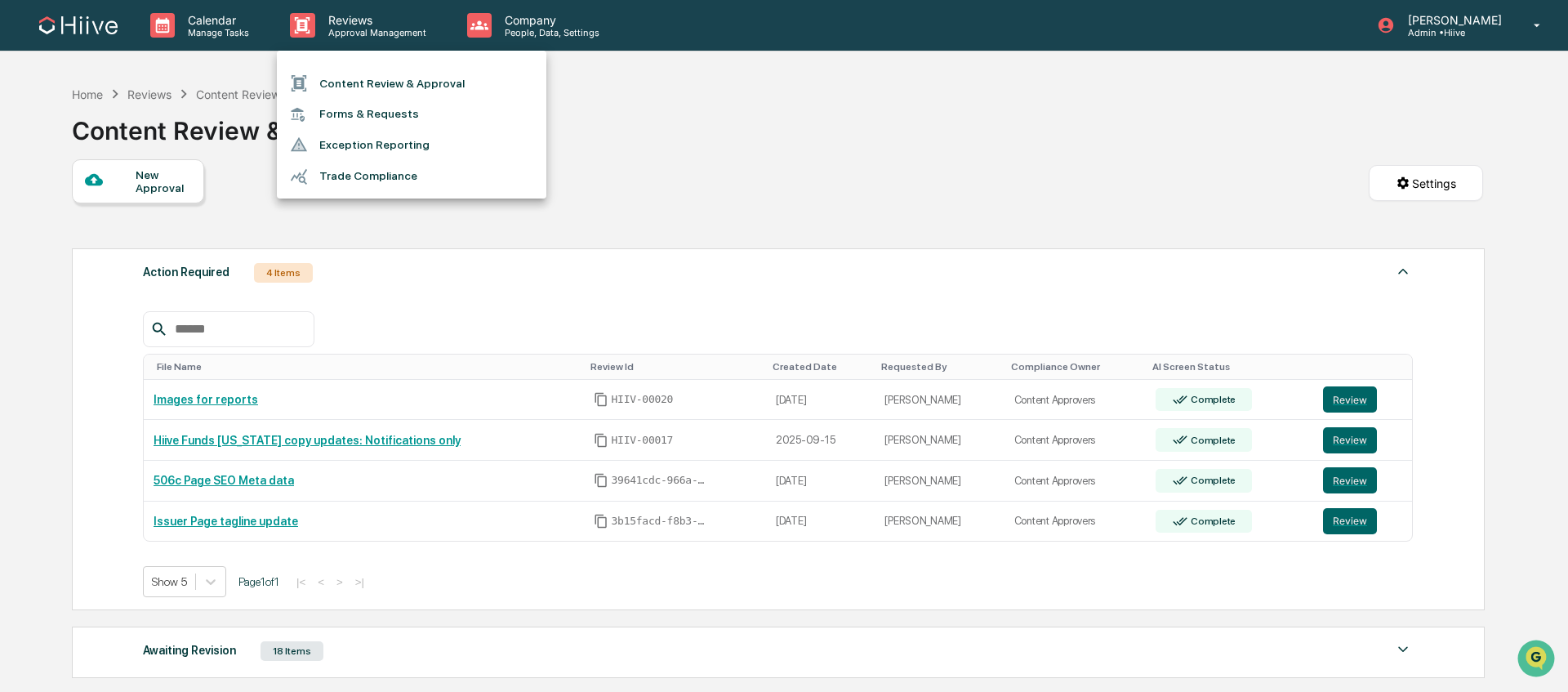
click at [806, 189] on div at bounding box center [784, 346] width 1568 height 692
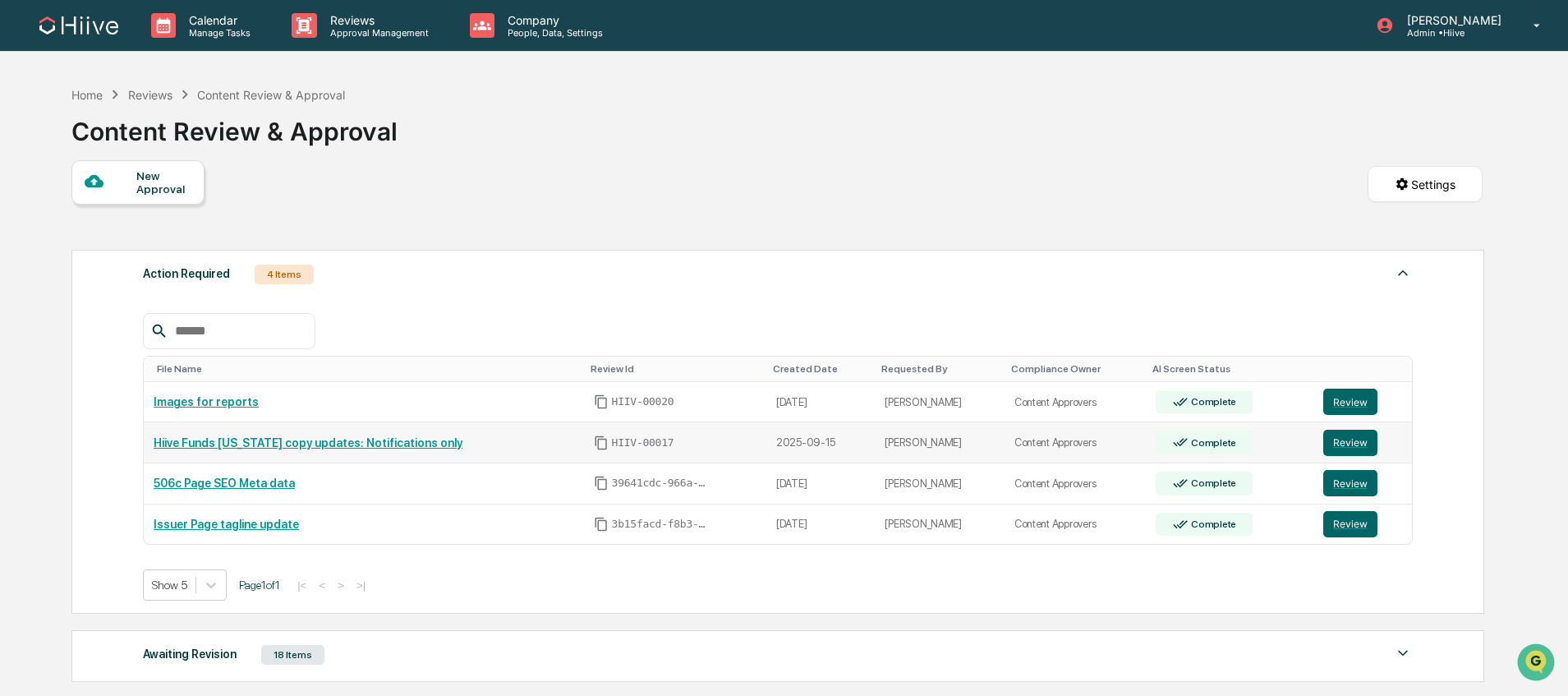
scroll to position [273, 0]
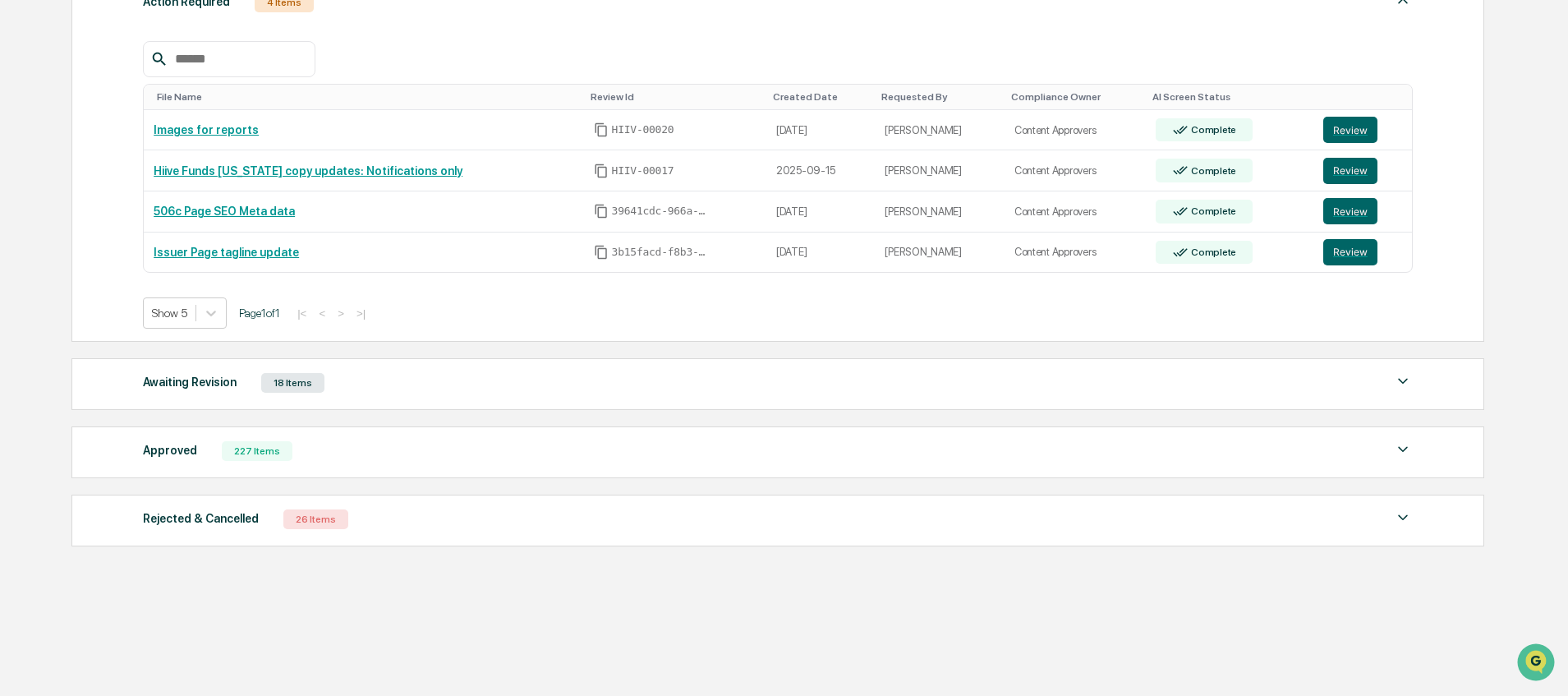
click at [521, 457] on div "Approved 227 Items" at bounding box center [777, 450] width 1270 height 23
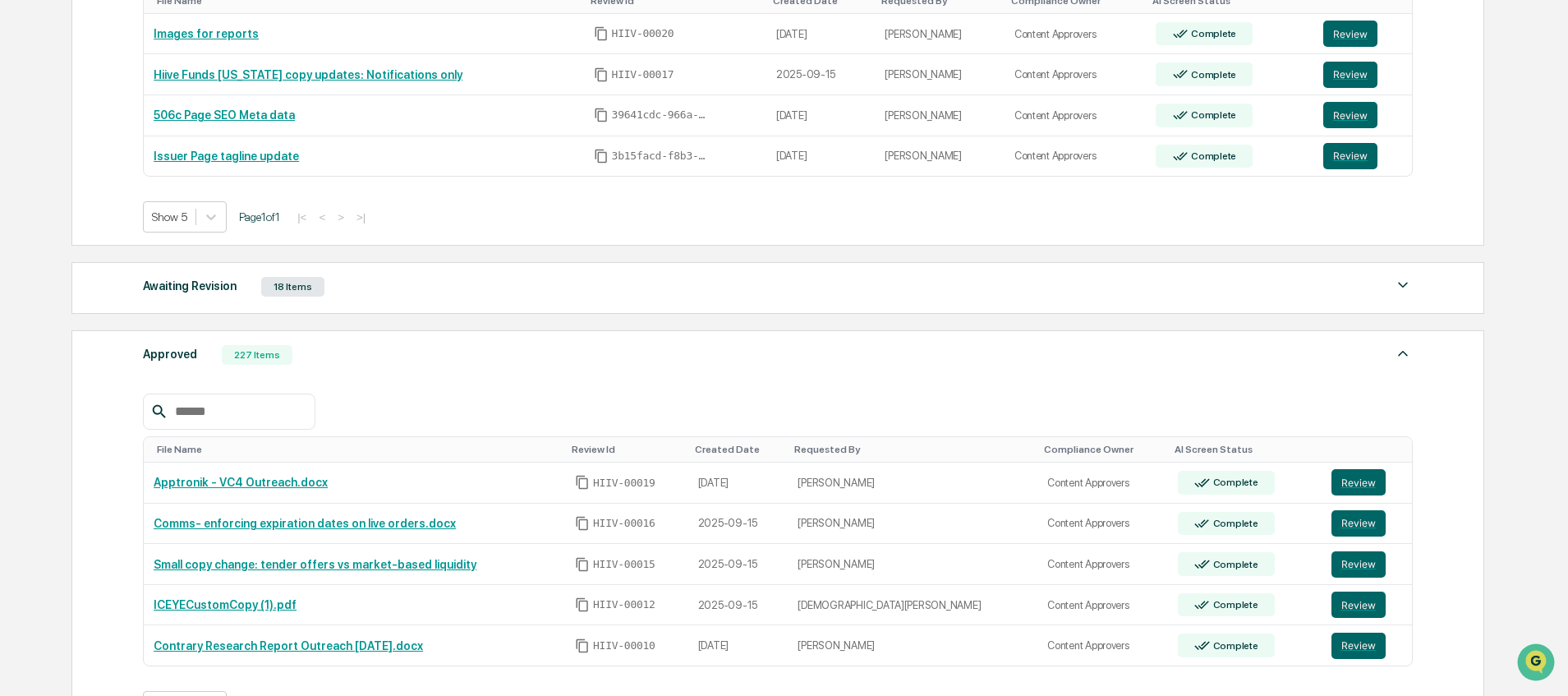
scroll to position [367, 0]
click at [516, 400] on div at bounding box center [777, 412] width 1270 height 36
click at [553, 280] on div "Awaiting Revision 18 Items" at bounding box center [777, 287] width 1270 height 23
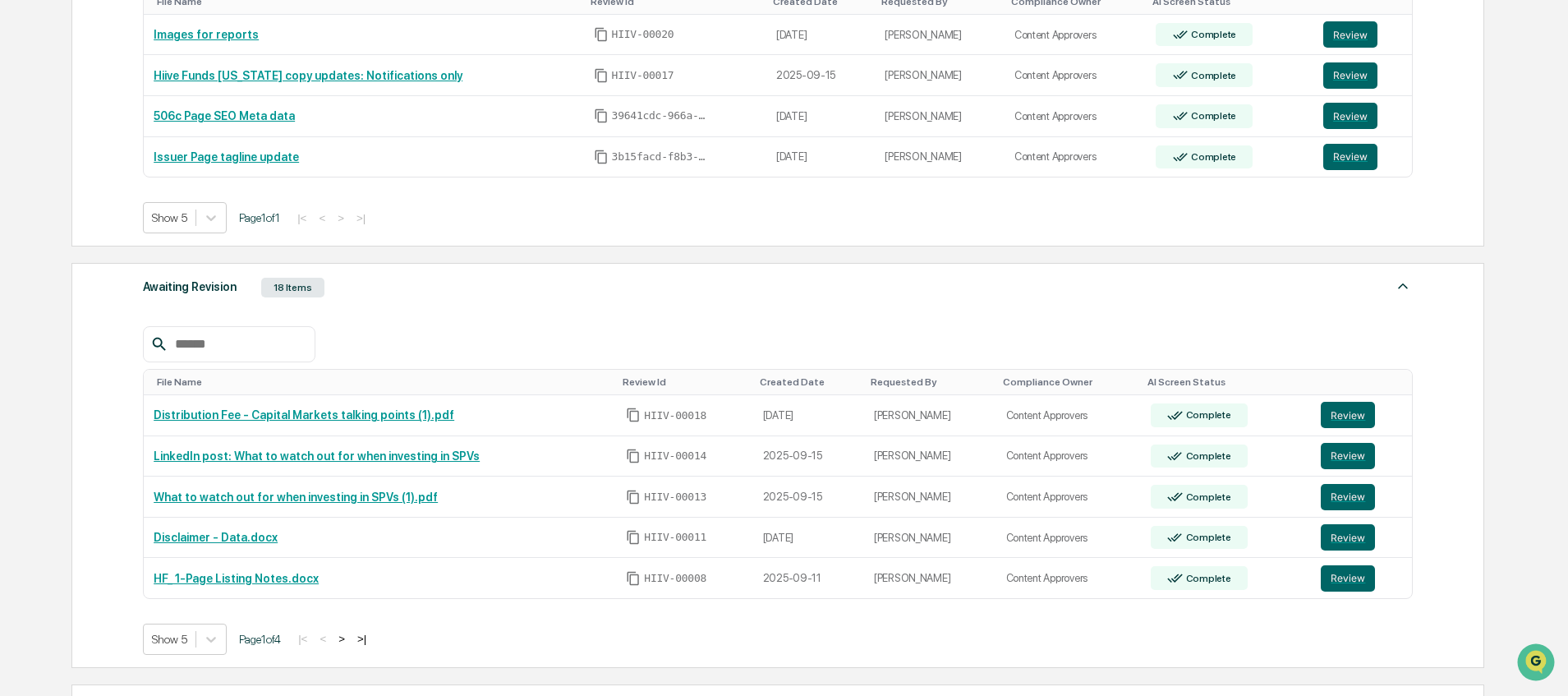
click at [553, 280] on div "Awaiting Revision 18 Items" at bounding box center [777, 287] width 1270 height 23
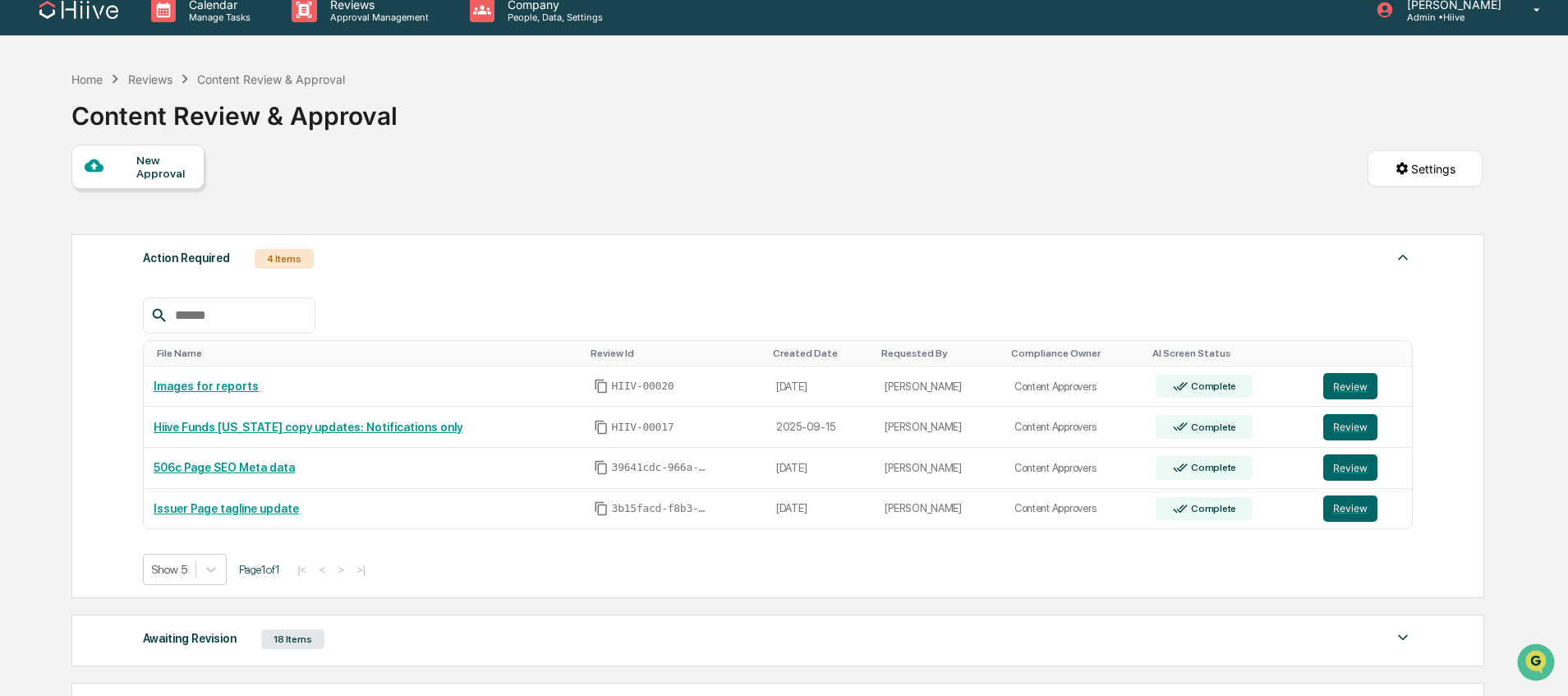
scroll to position [17, 0]
click at [1331, 377] on button "Review" at bounding box center [1350, 385] width 54 height 27
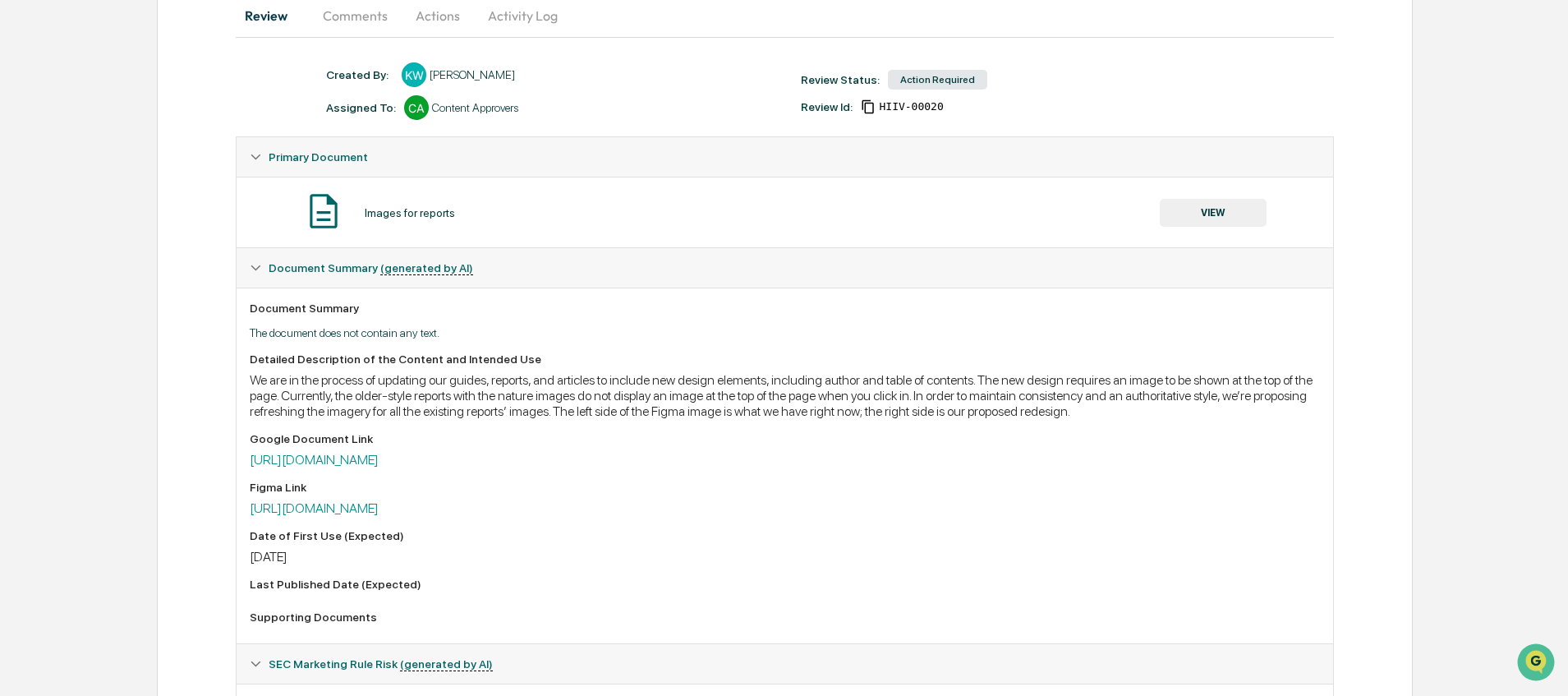
scroll to position [189, 0]
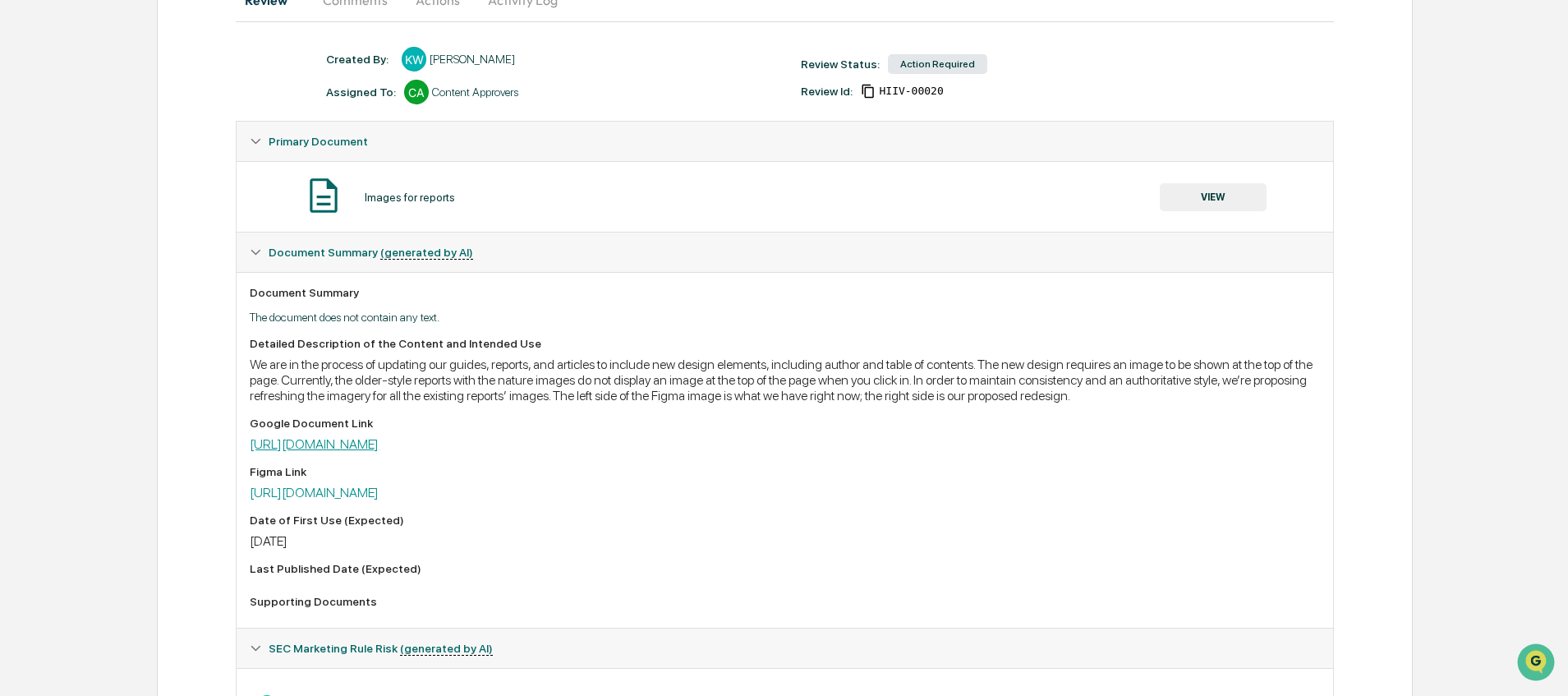
click at [378, 452] on link "https://docs.google.com/document/d/1T8e-FI21UDQLqp8rxPO8oQPsn6tisey7N47kC539umc…" at bounding box center [314, 444] width 129 height 16
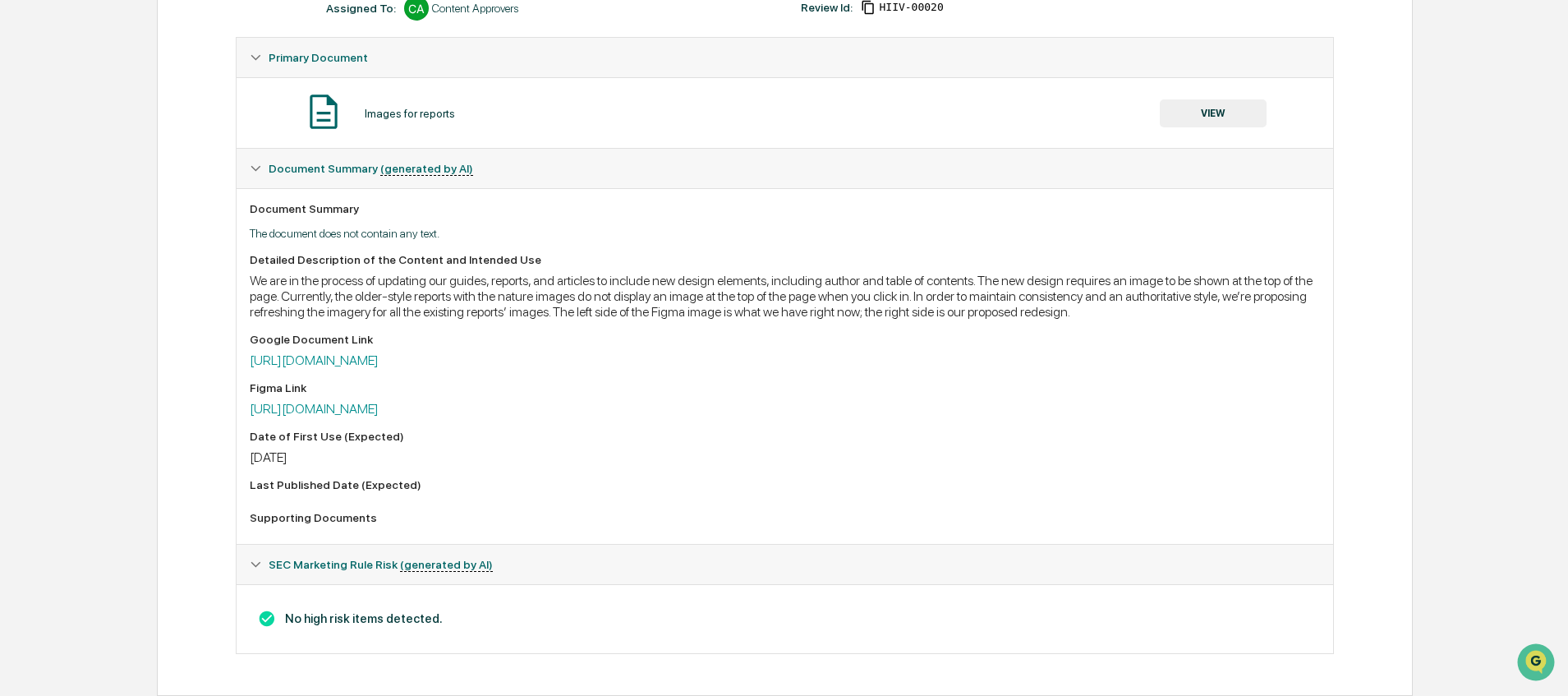
scroll to position [0, 0]
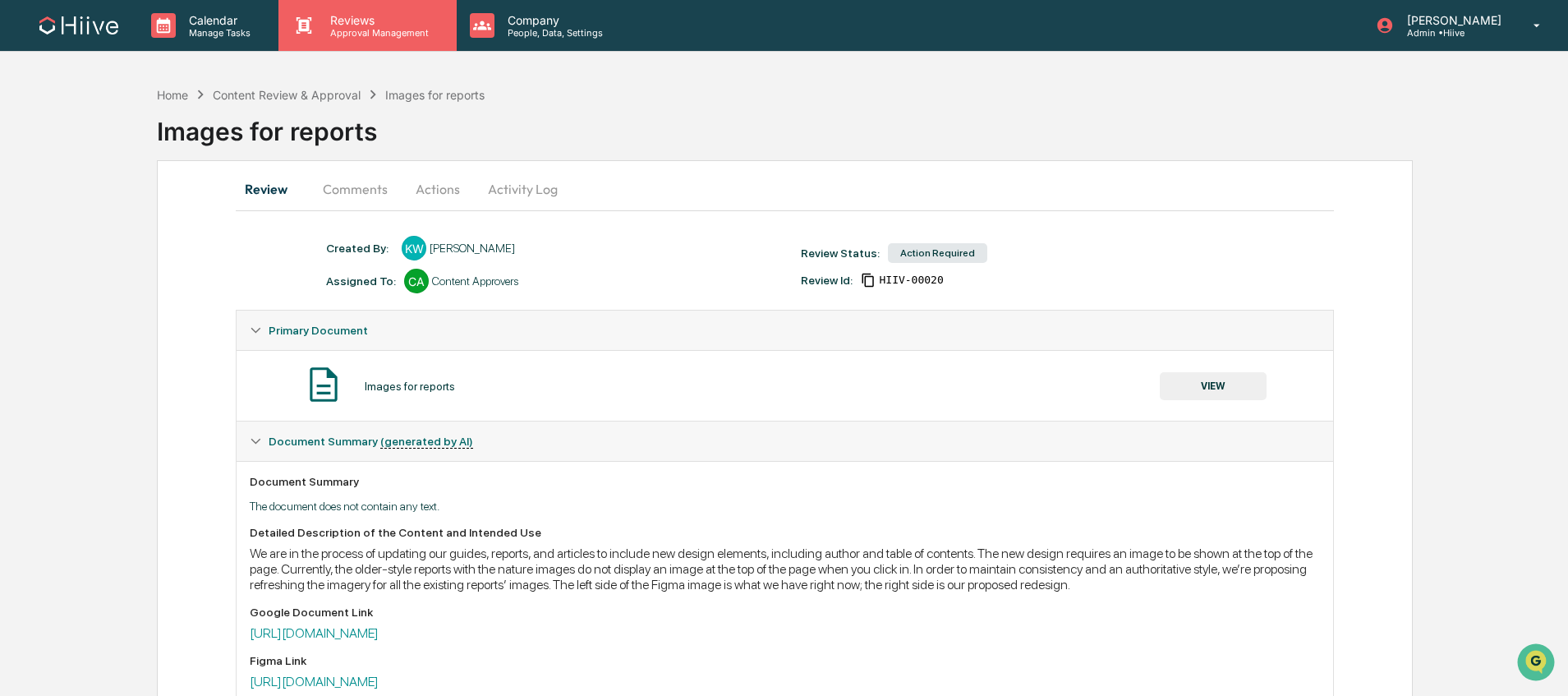
click at [354, 6] on div "Reviews Approval Management" at bounding box center [366, 25] width 178 height 51
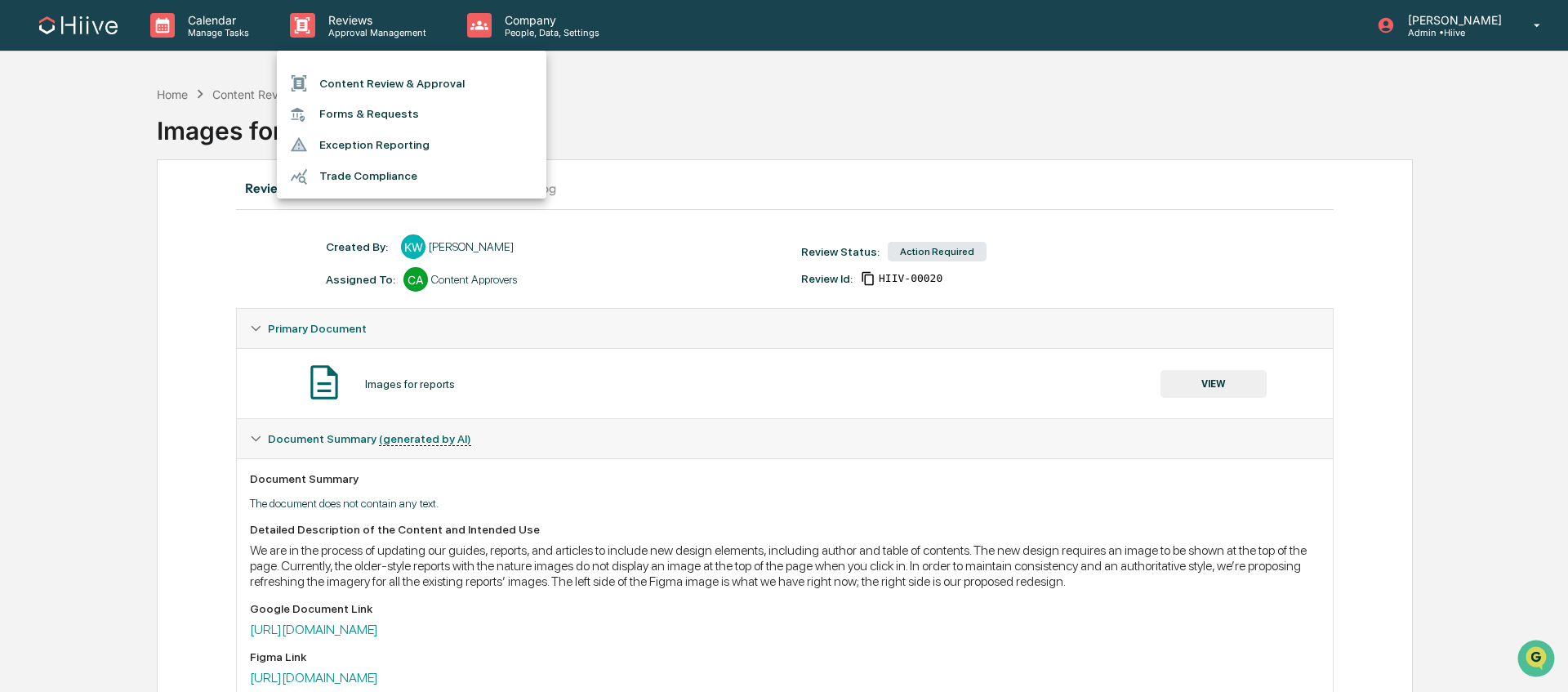
click at [367, 79] on li "Content Review & Approval" at bounding box center [411, 83] width 269 height 31
